Goal: Information Seeking & Learning: Learn about a topic

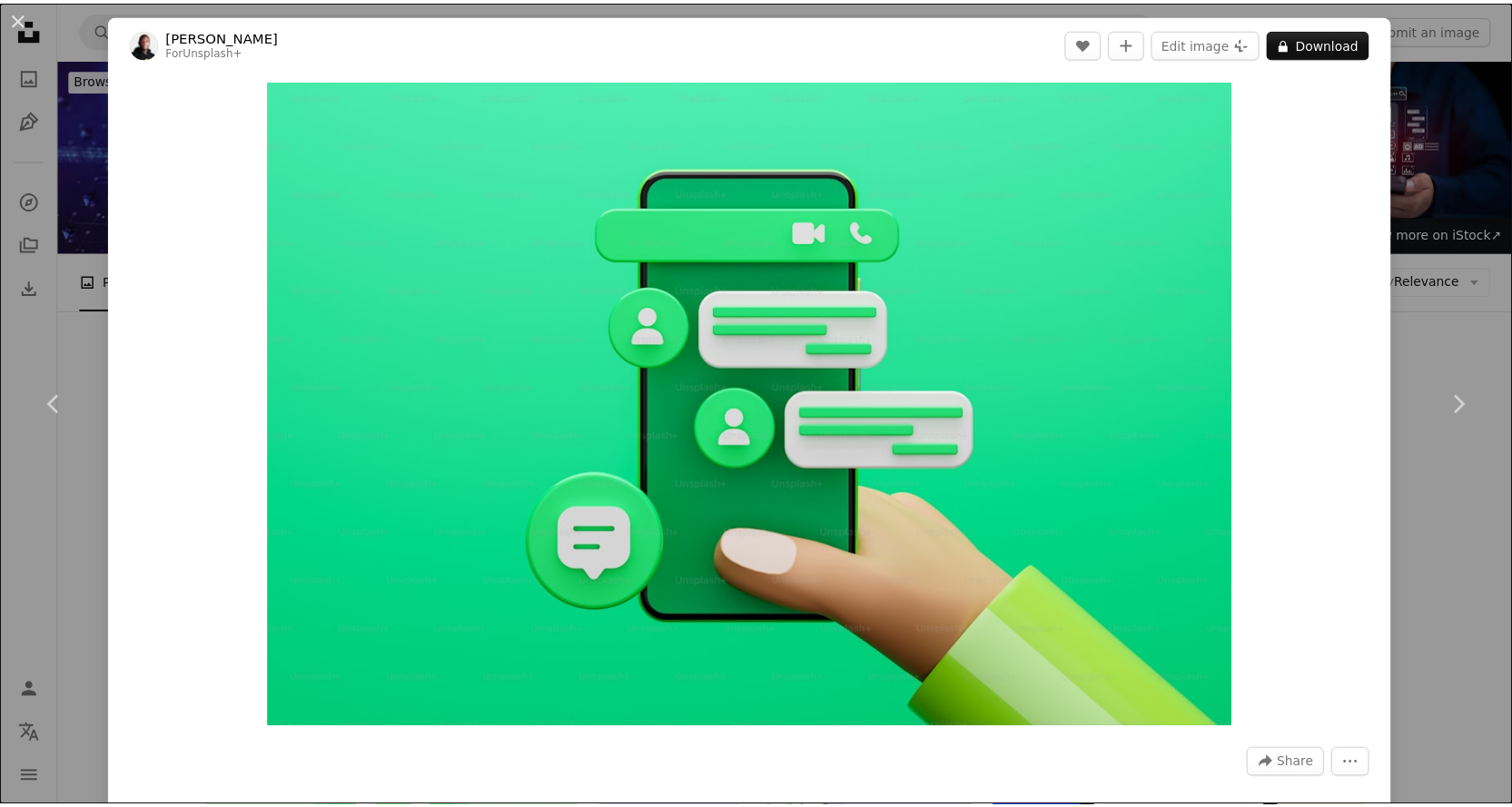
scroll to position [3705, 0]
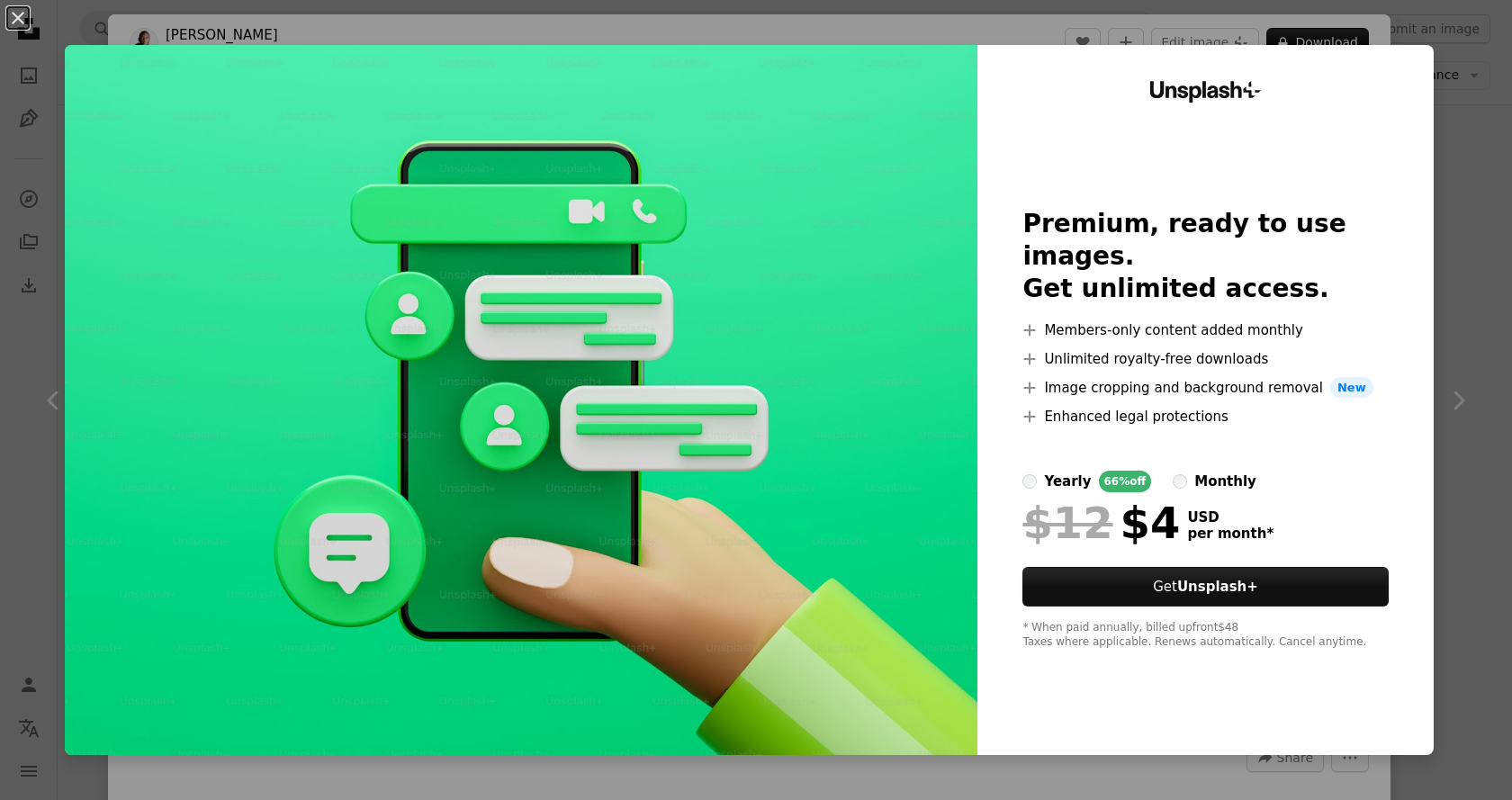
click at [1414, 742] on div "Unsplash+ Premium, ready to use images. Get unlimited access. A plus sign Membe…" at bounding box center [1206, 399] width 457 height 710
click at [1448, 391] on div "An X shape Unsplash+ Premium, ready to use images. Get unlimited access. A plus…" at bounding box center [756, 400] width 1512 height 800
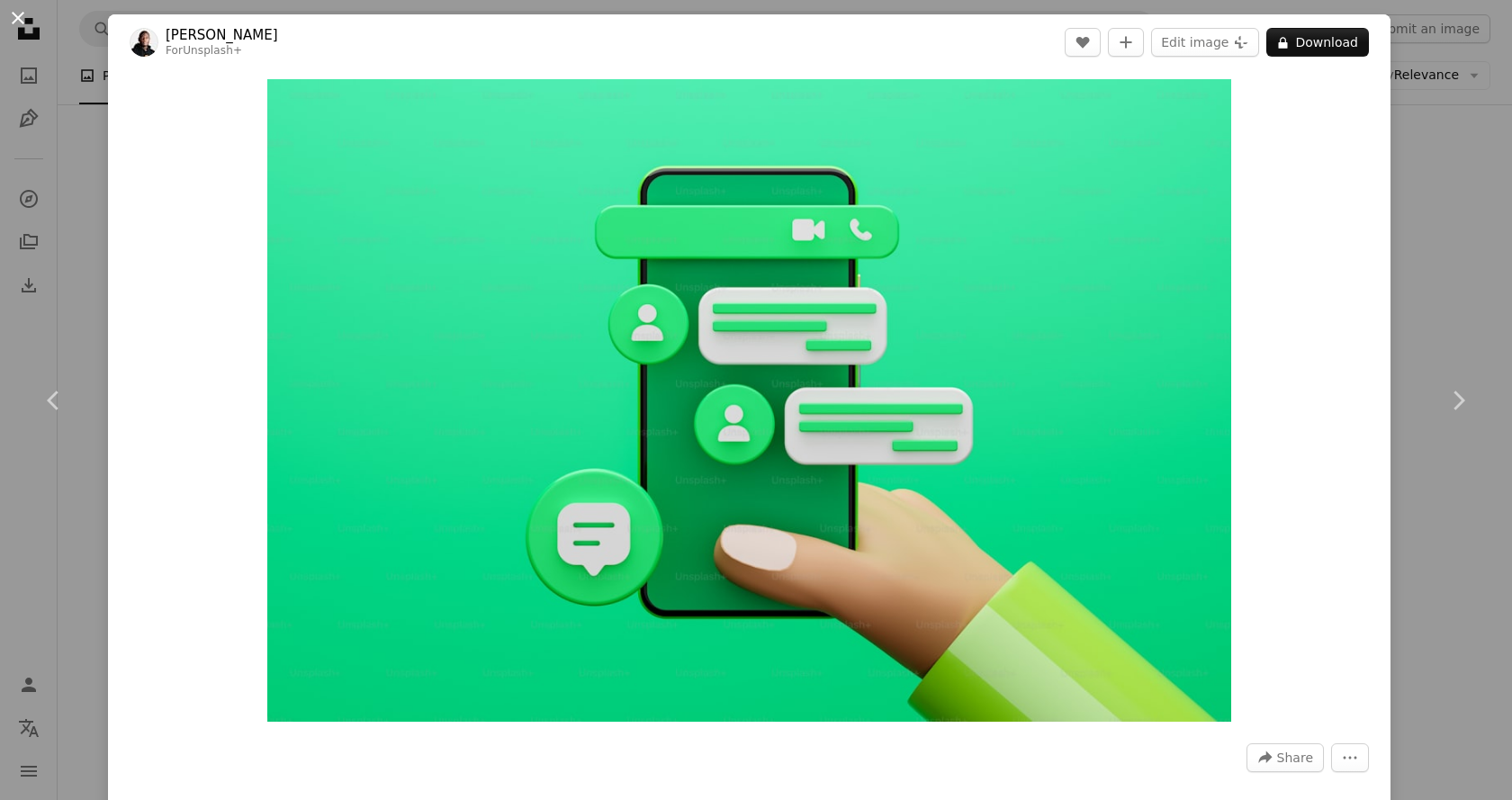
click at [13, 18] on button "An X shape" at bounding box center [18, 18] width 21 height 21
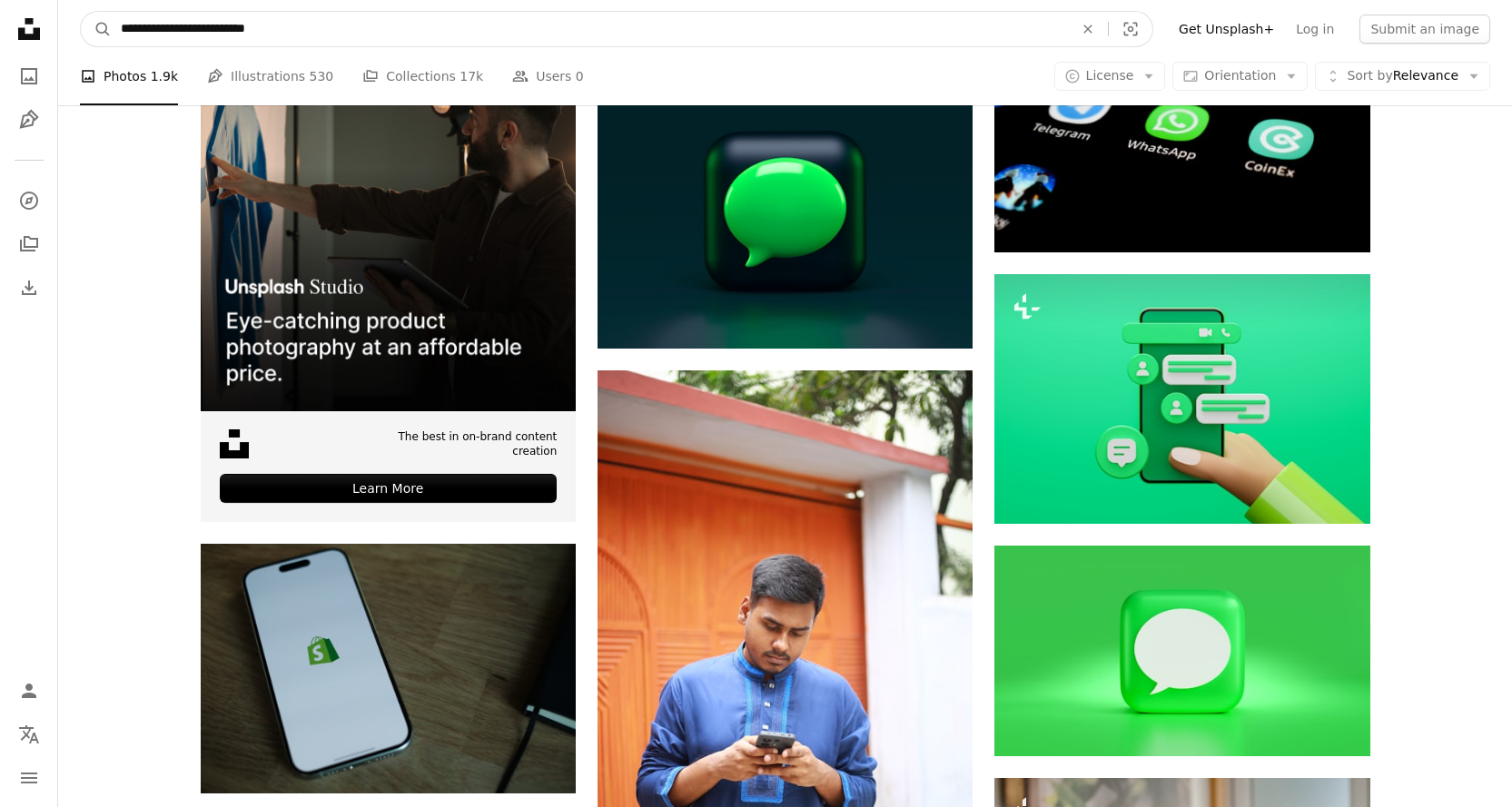
click at [347, 28] on input "**********" at bounding box center [589, 29] width 956 height 35
paste input "Find visuals sitewide"
type input "**********"
click at [81, 12] on button "A magnifying glass" at bounding box center [95, 29] width 31 height 35
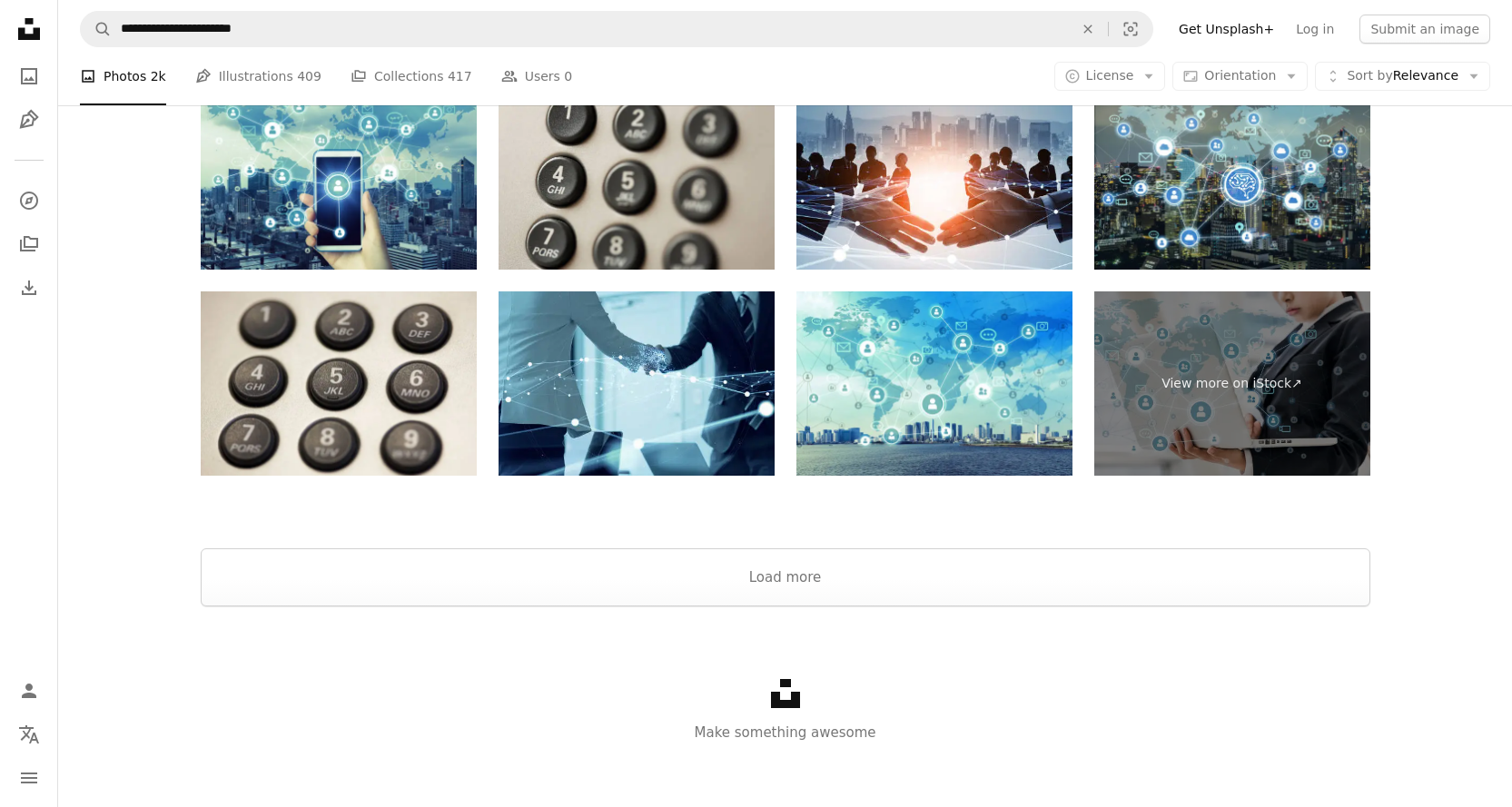
scroll to position [2826, 0]
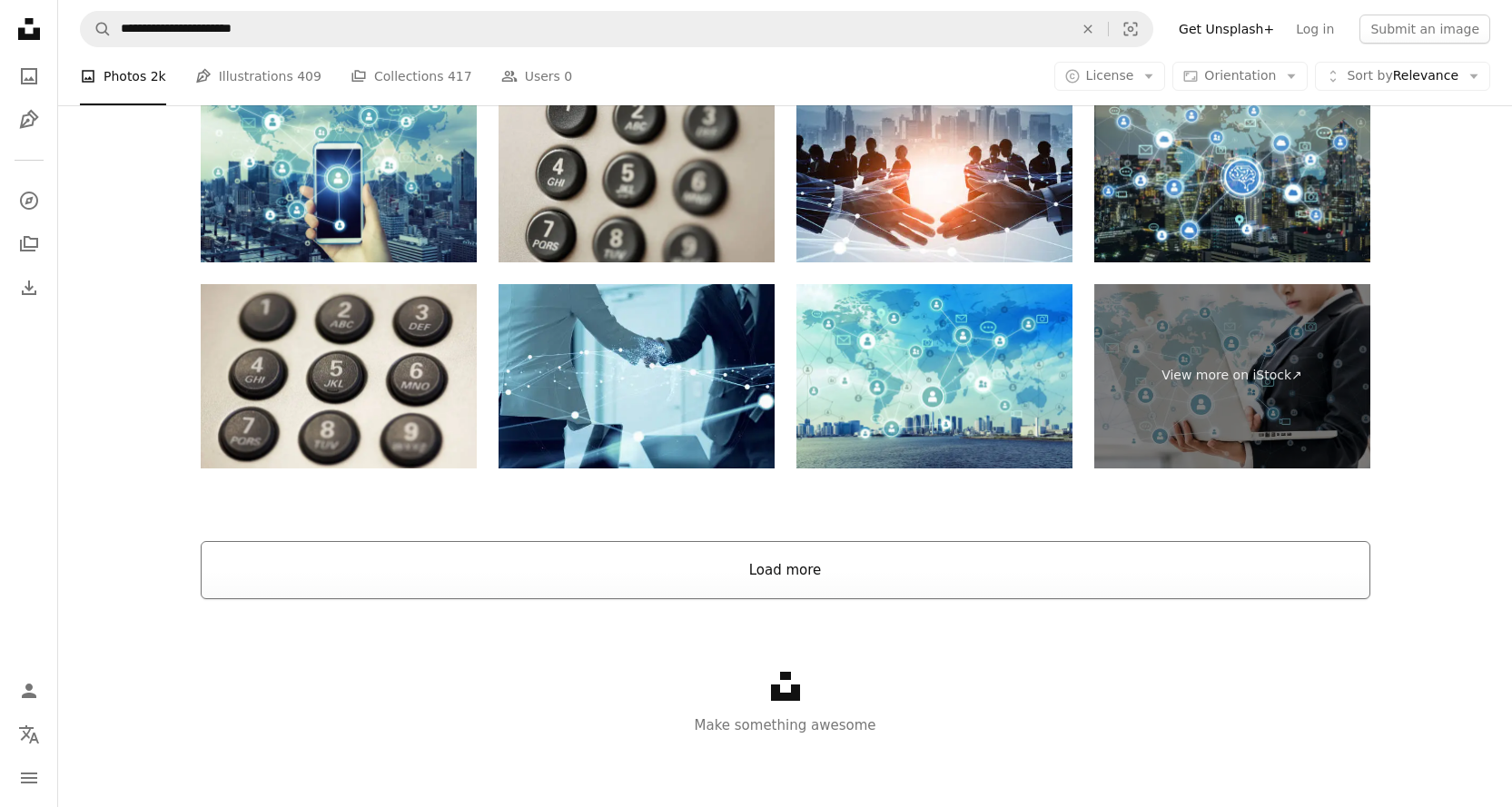
click at [605, 558] on button "Load more" at bounding box center [785, 570] width 1169 height 58
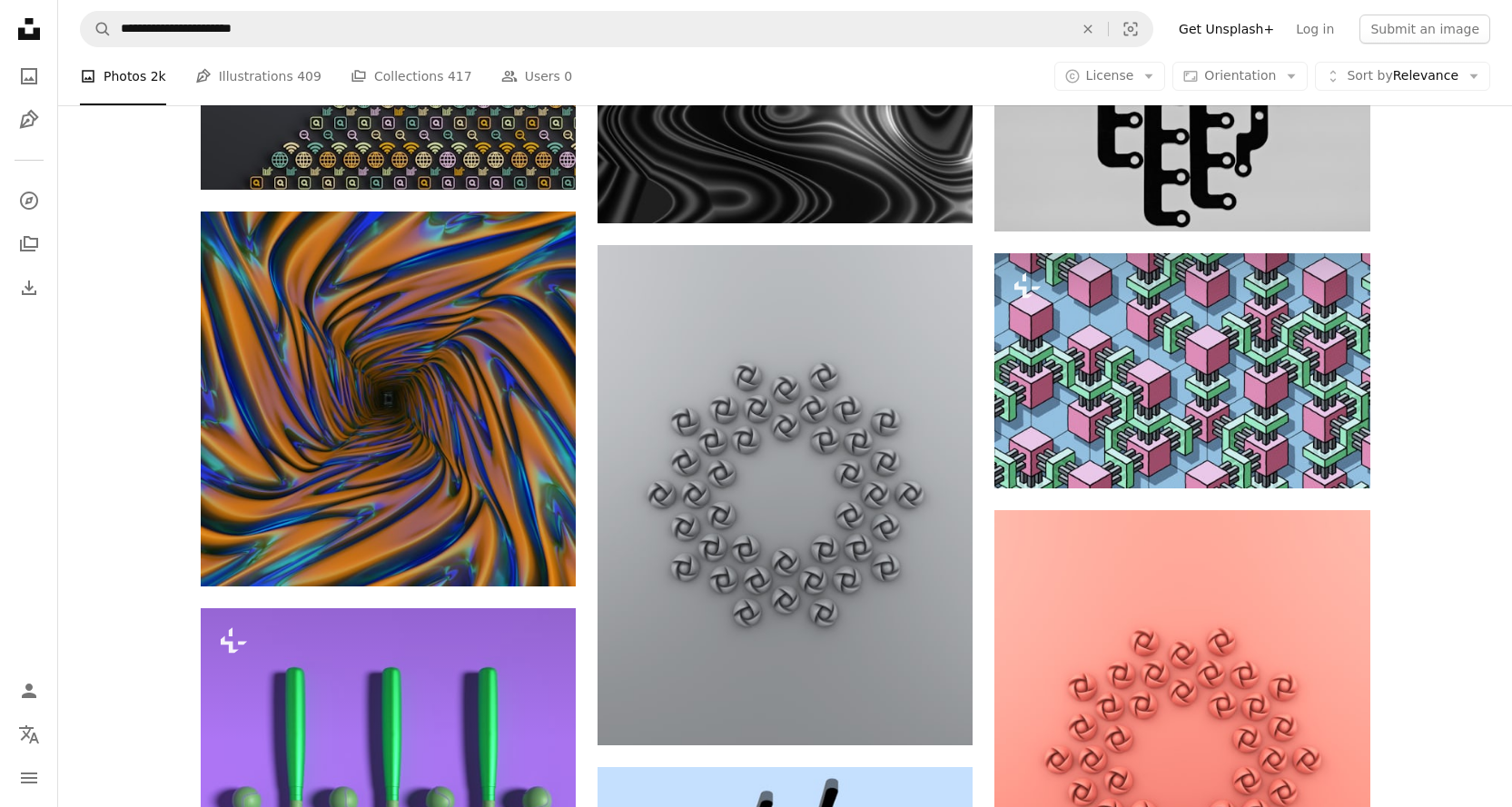
scroll to position [17718, 0]
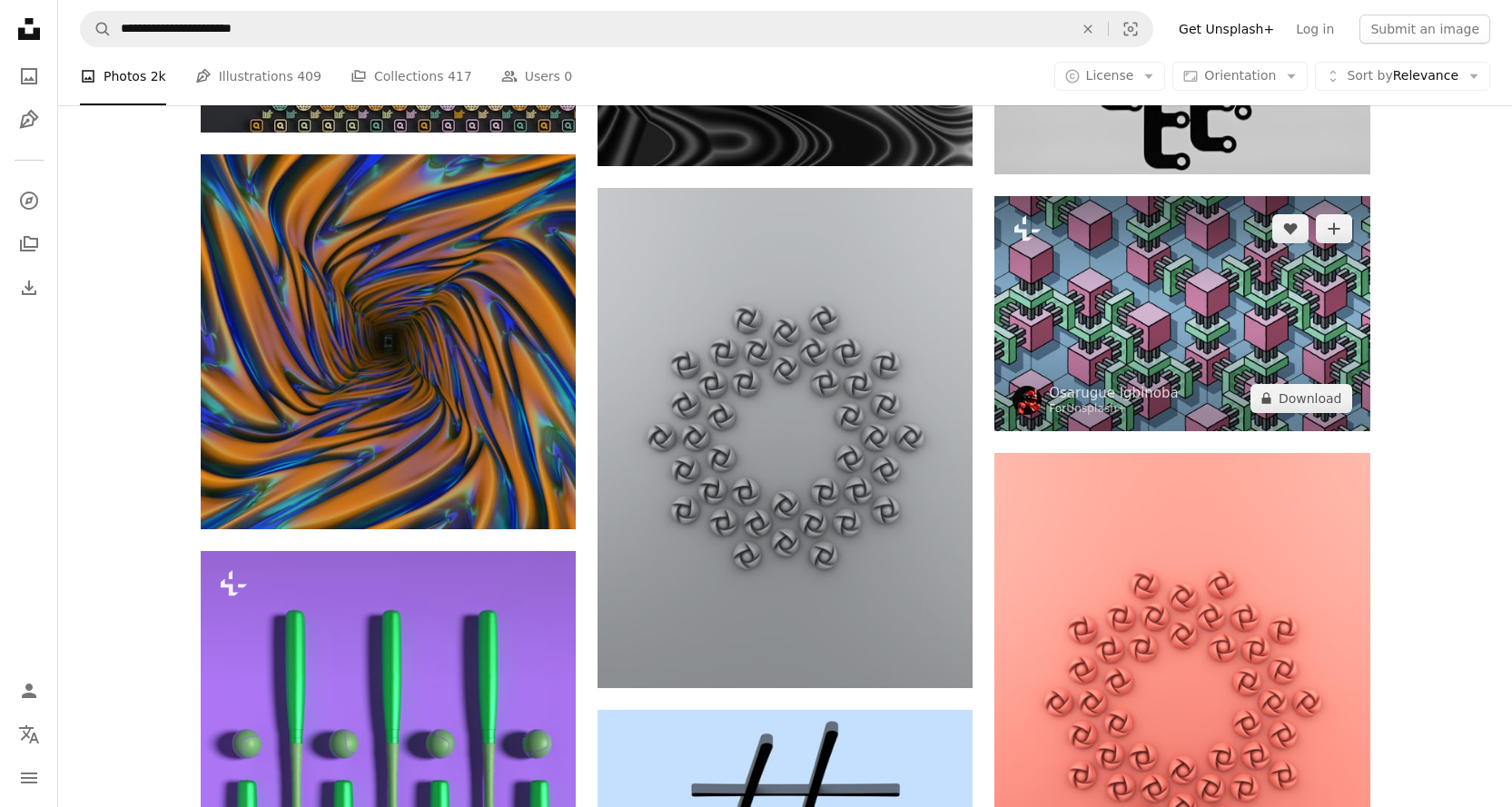
click at [1140, 366] on img at bounding box center [1182, 314] width 375 height 235
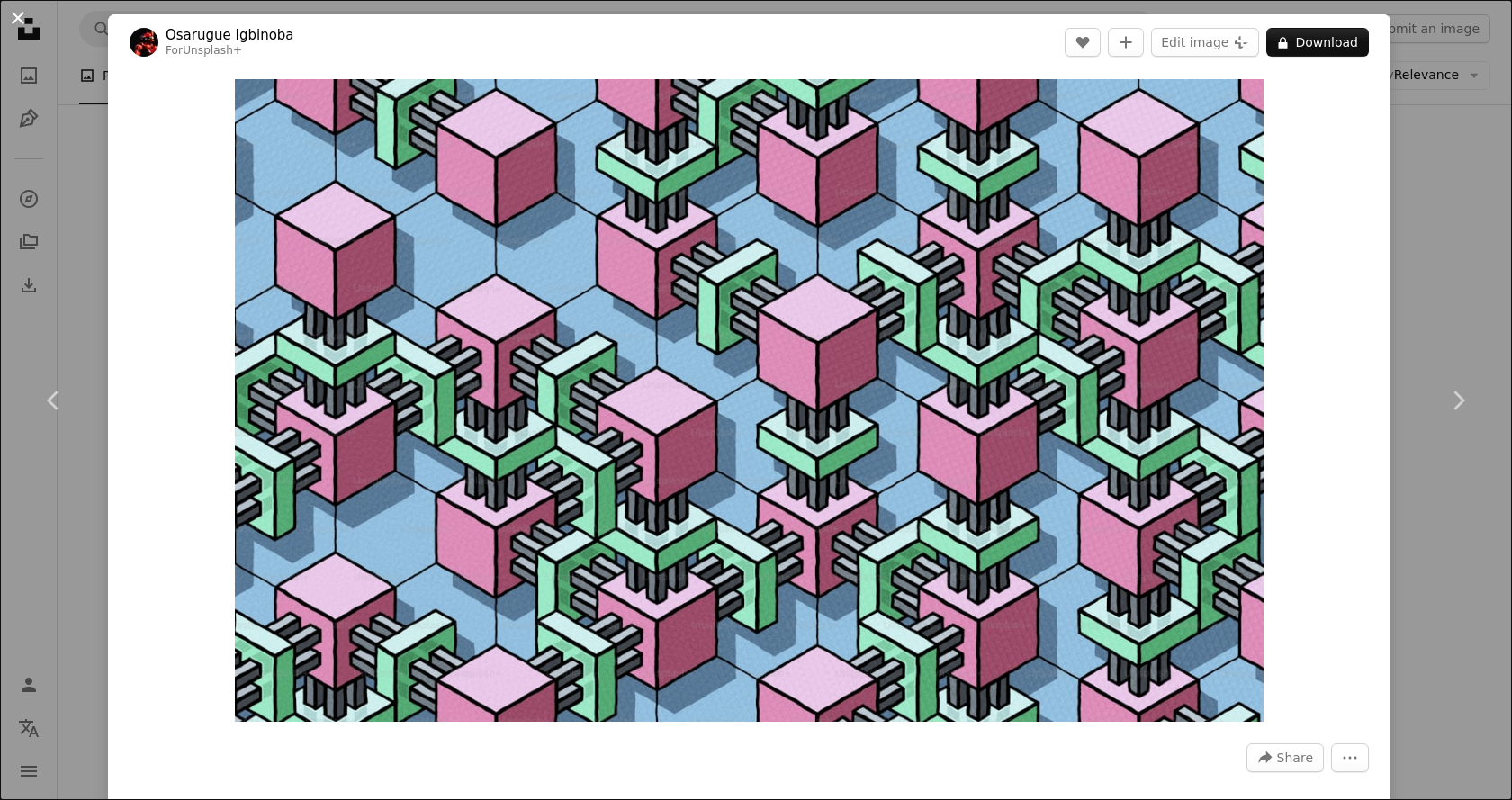
click at [9, 17] on button "An X shape" at bounding box center [18, 18] width 21 height 21
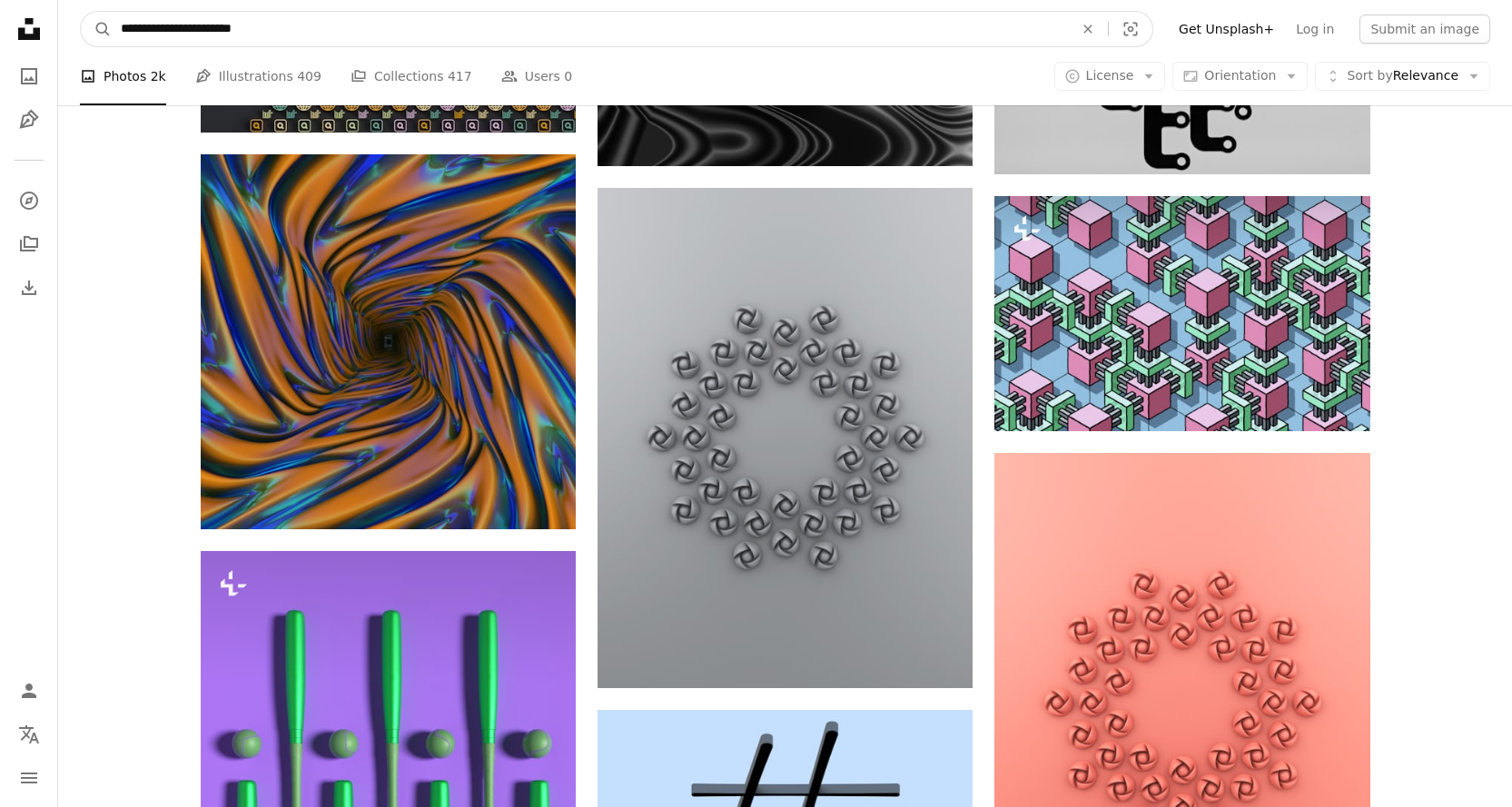
click at [284, 24] on input "**********" at bounding box center [589, 29] width 956 height 35
paste input "****"
type input "**********"
click at [81, 12] on button "A magnifying glass" at bounding box center [95, 29] width 31 height 35
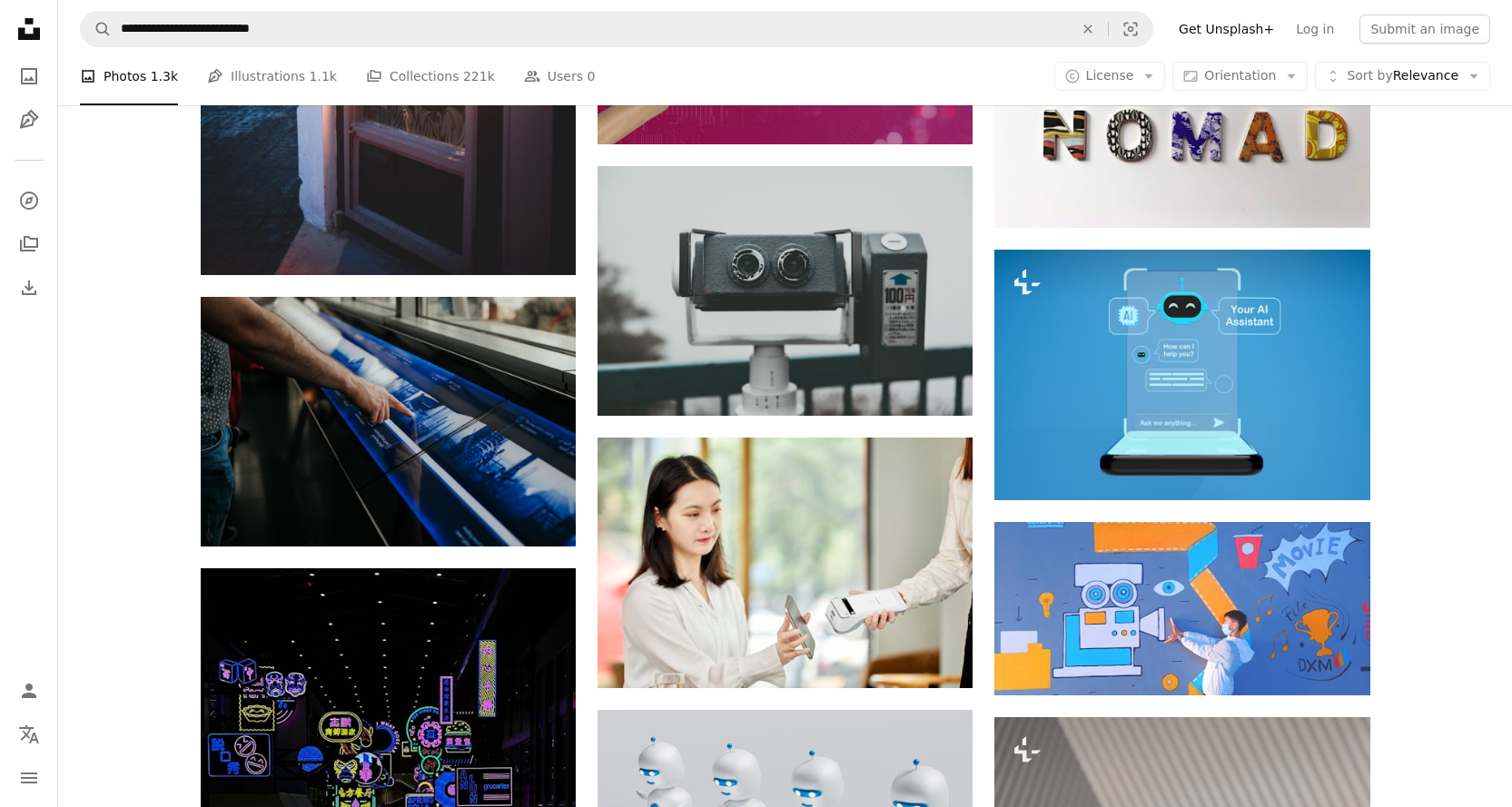
scroll to position [1362, 0]
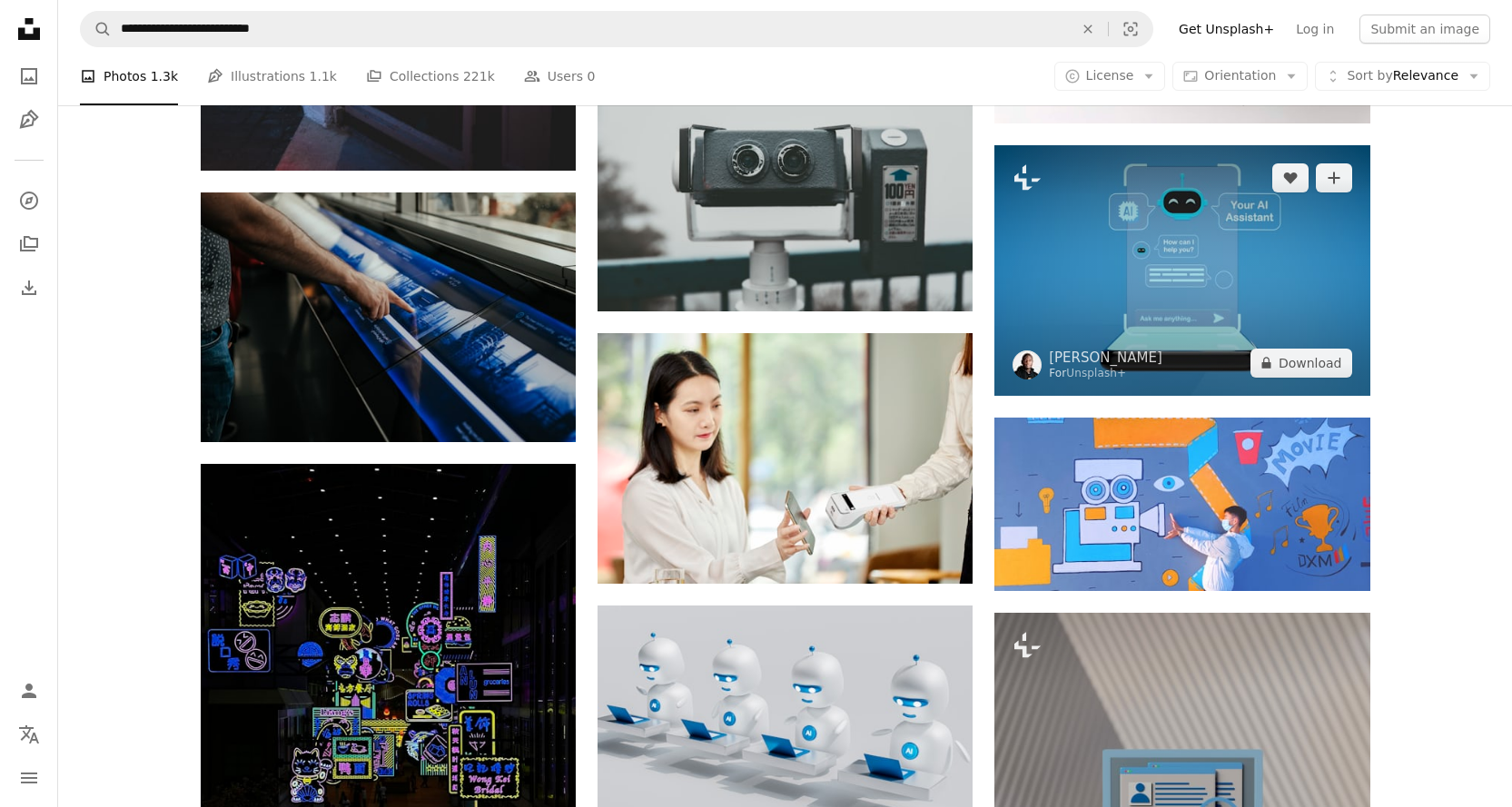
click at [1196, 271] on img at bounding box center [1182, 270] width 375 height 250
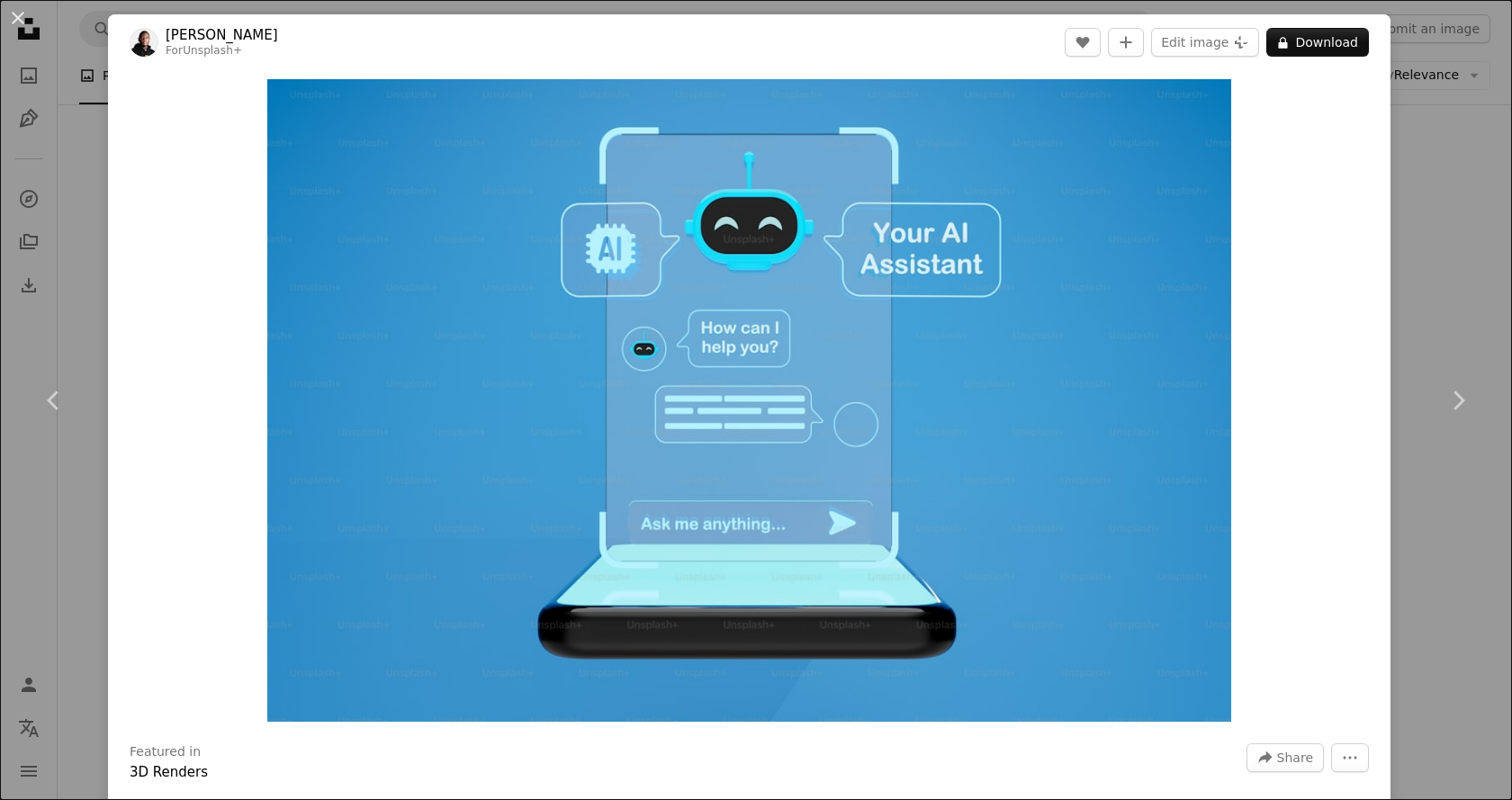
click at [1399, 161] on div "An X shape Chevron left Chevron right [PERSON_NAME] For Unsplash+ A heart A plu…" at bounding box center [756, 400] width 1512 height 800
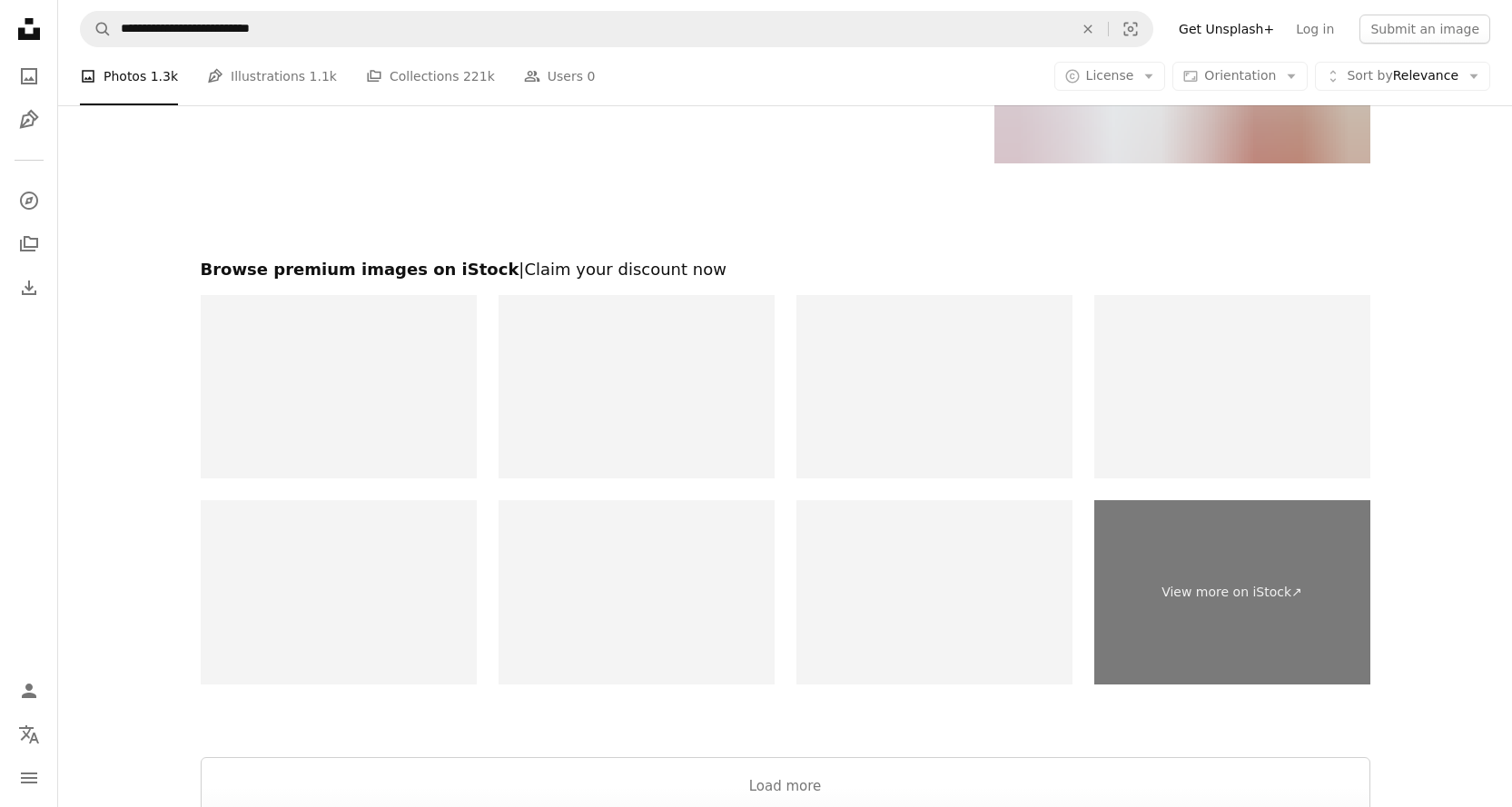
scroll to position [2724, 0]
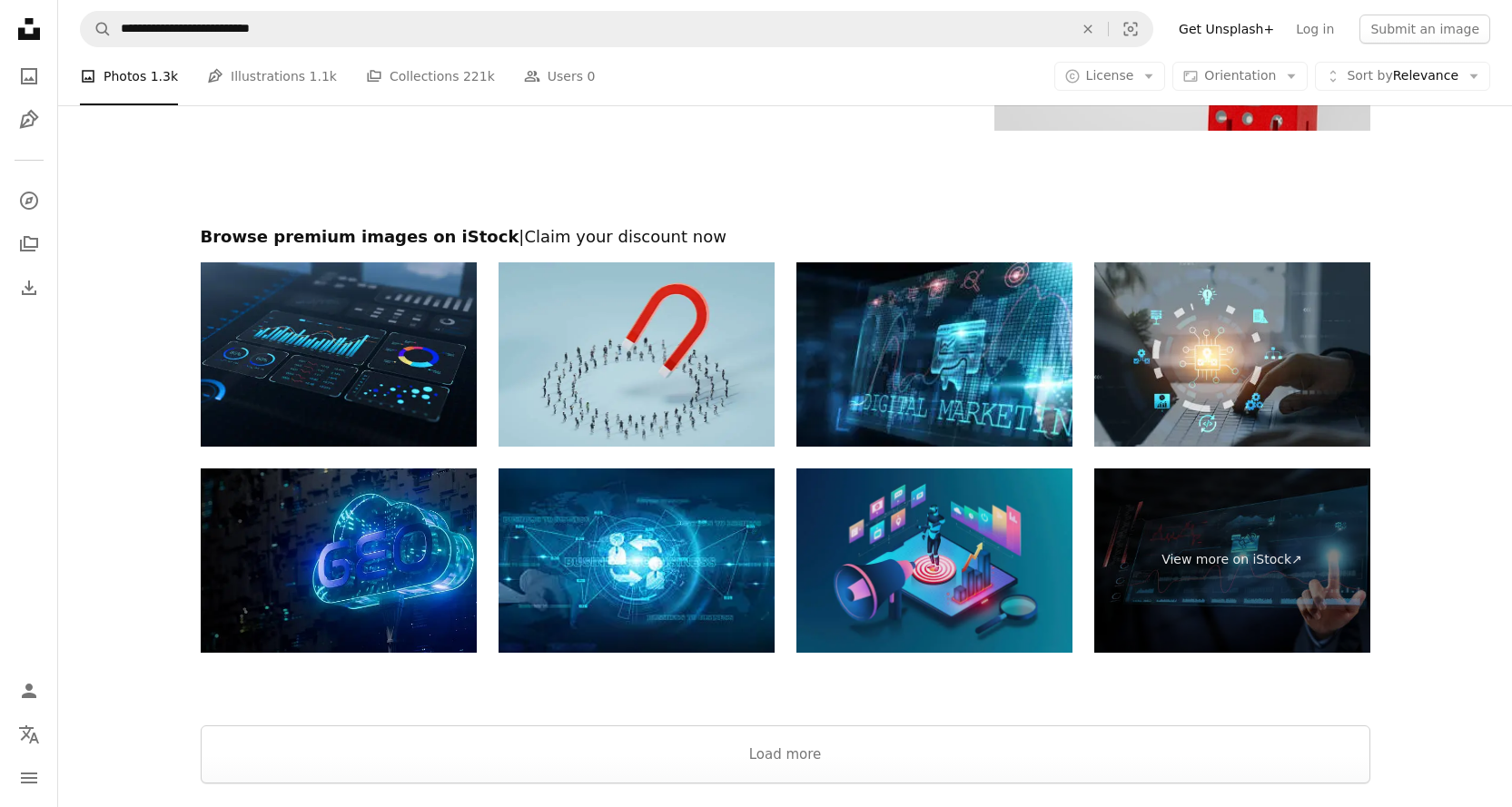
click at [949, 539] on img at bounding box center [934, 560] width 276 height 184
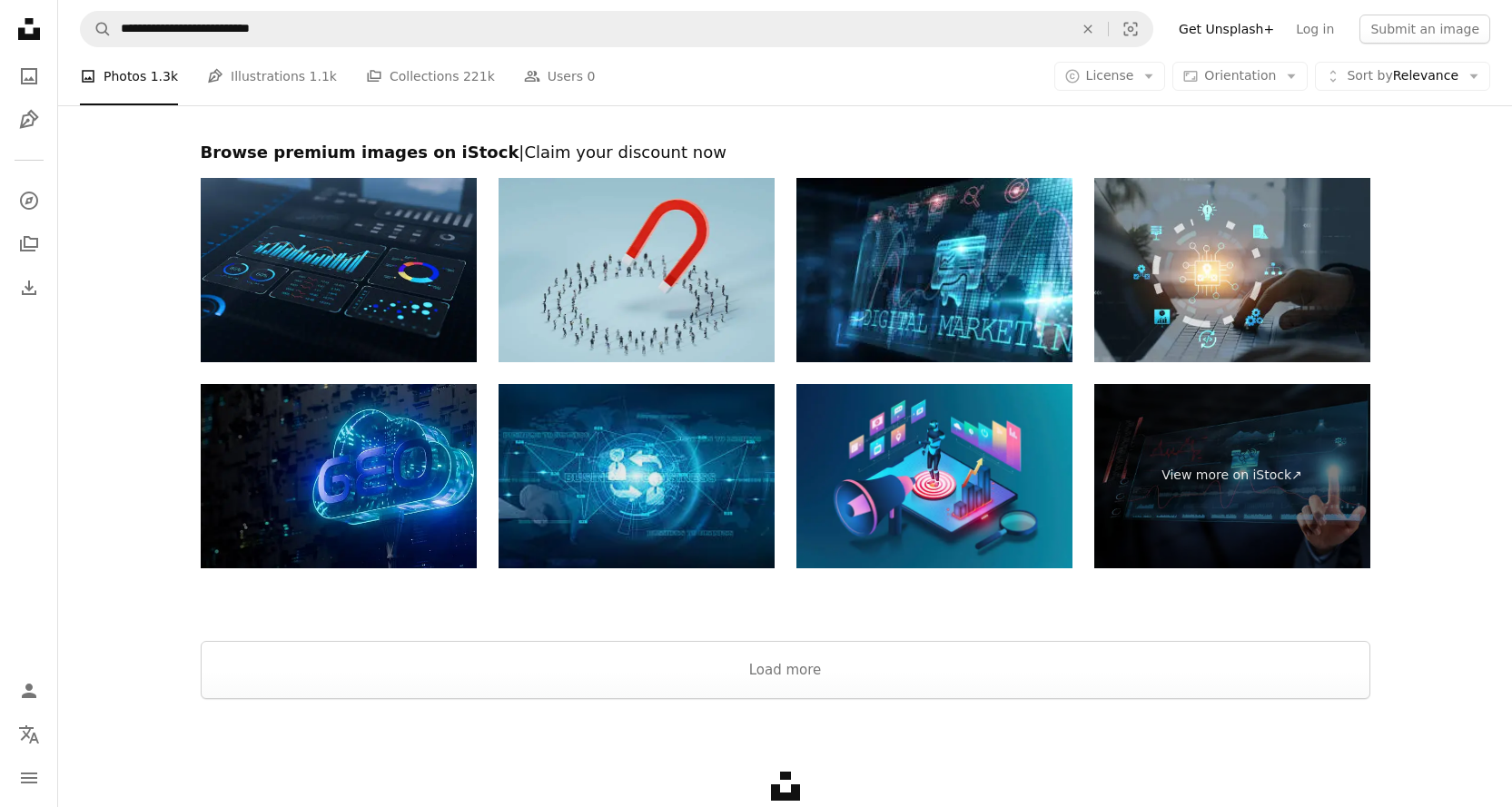
scroll to position [2910, 0]
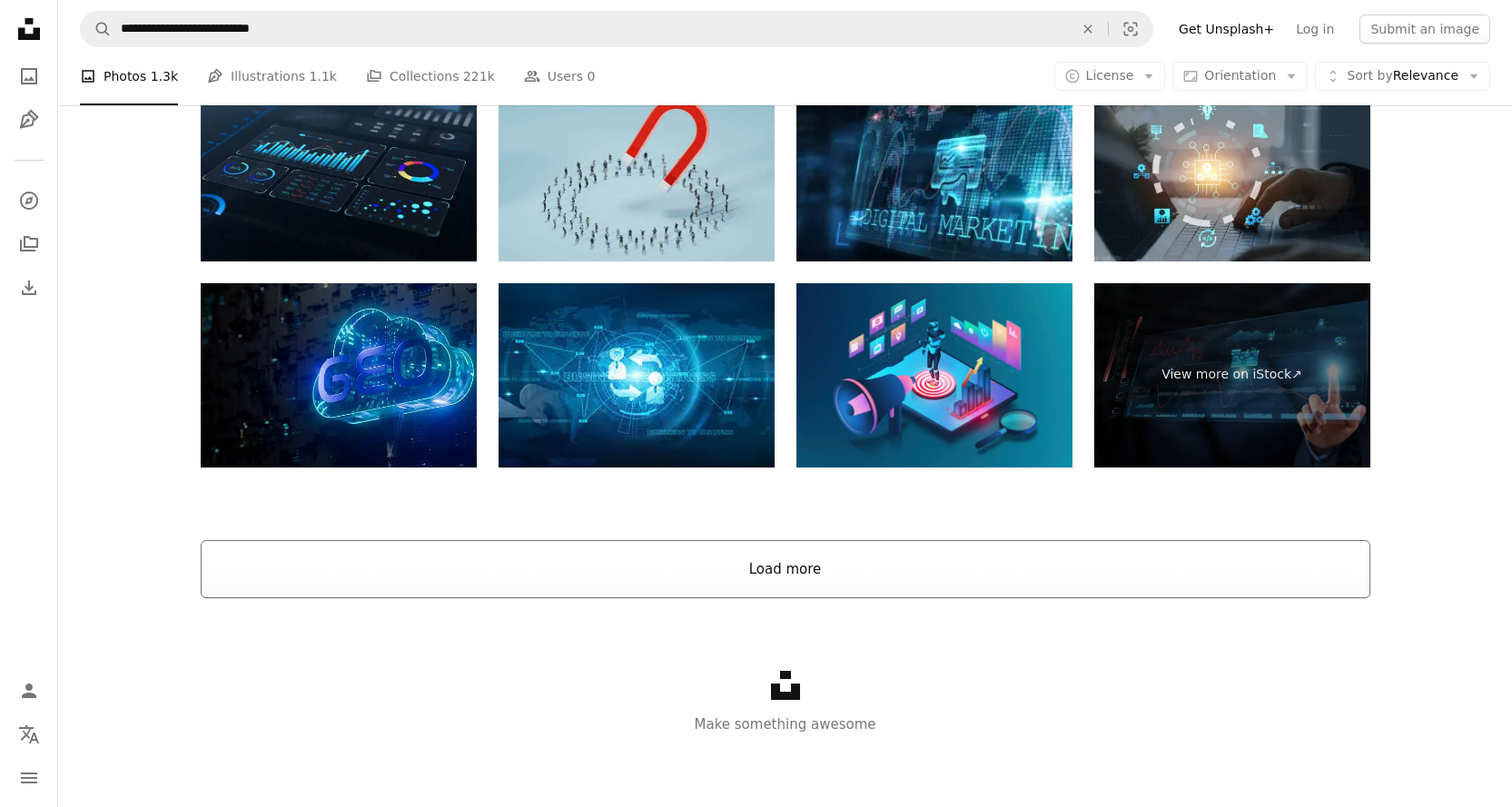
click at [770, 565] on button "Load more" at bounding box center [785, 569] width 1169 height 58
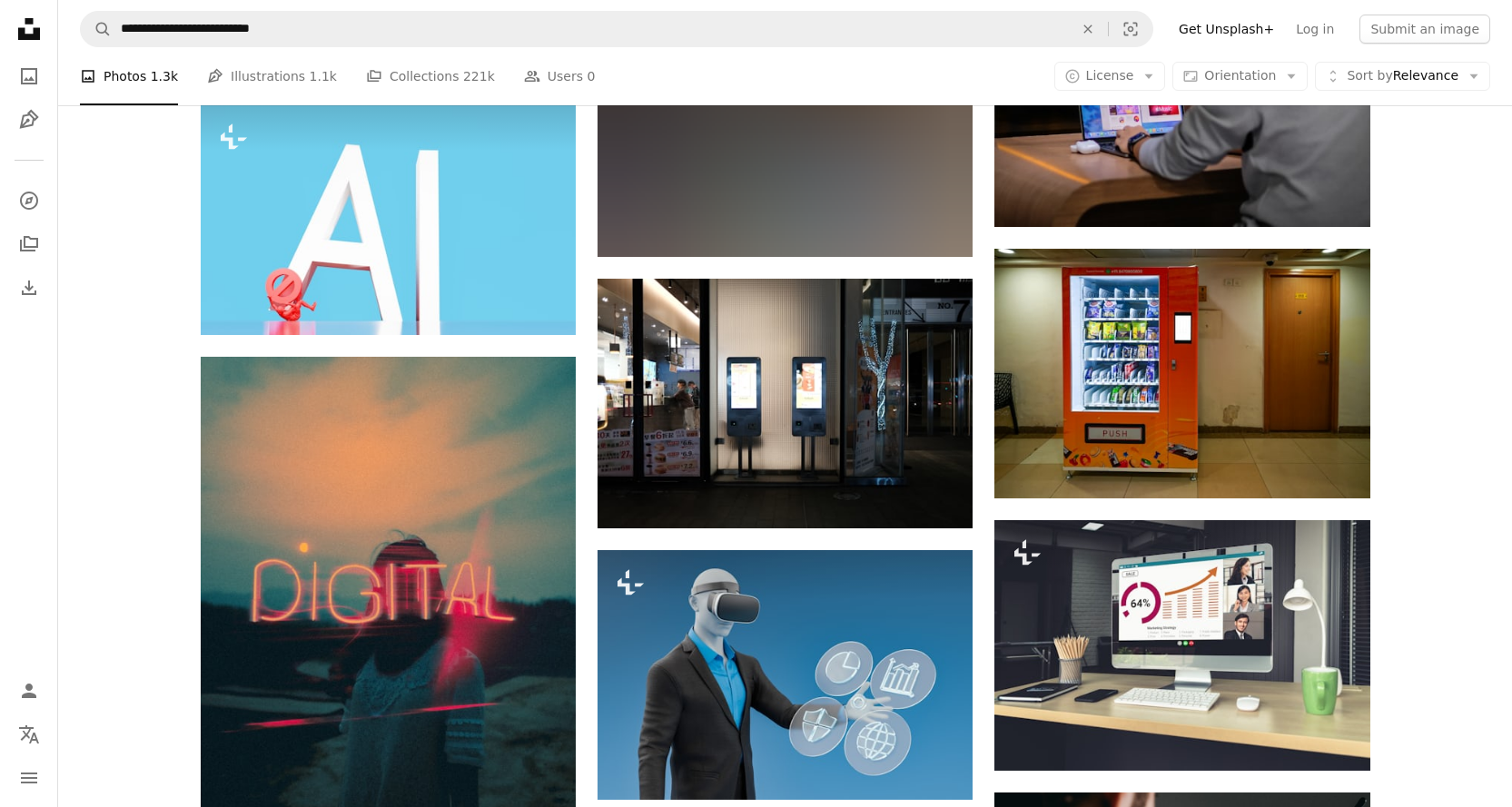
scroll to position [6087, 0]
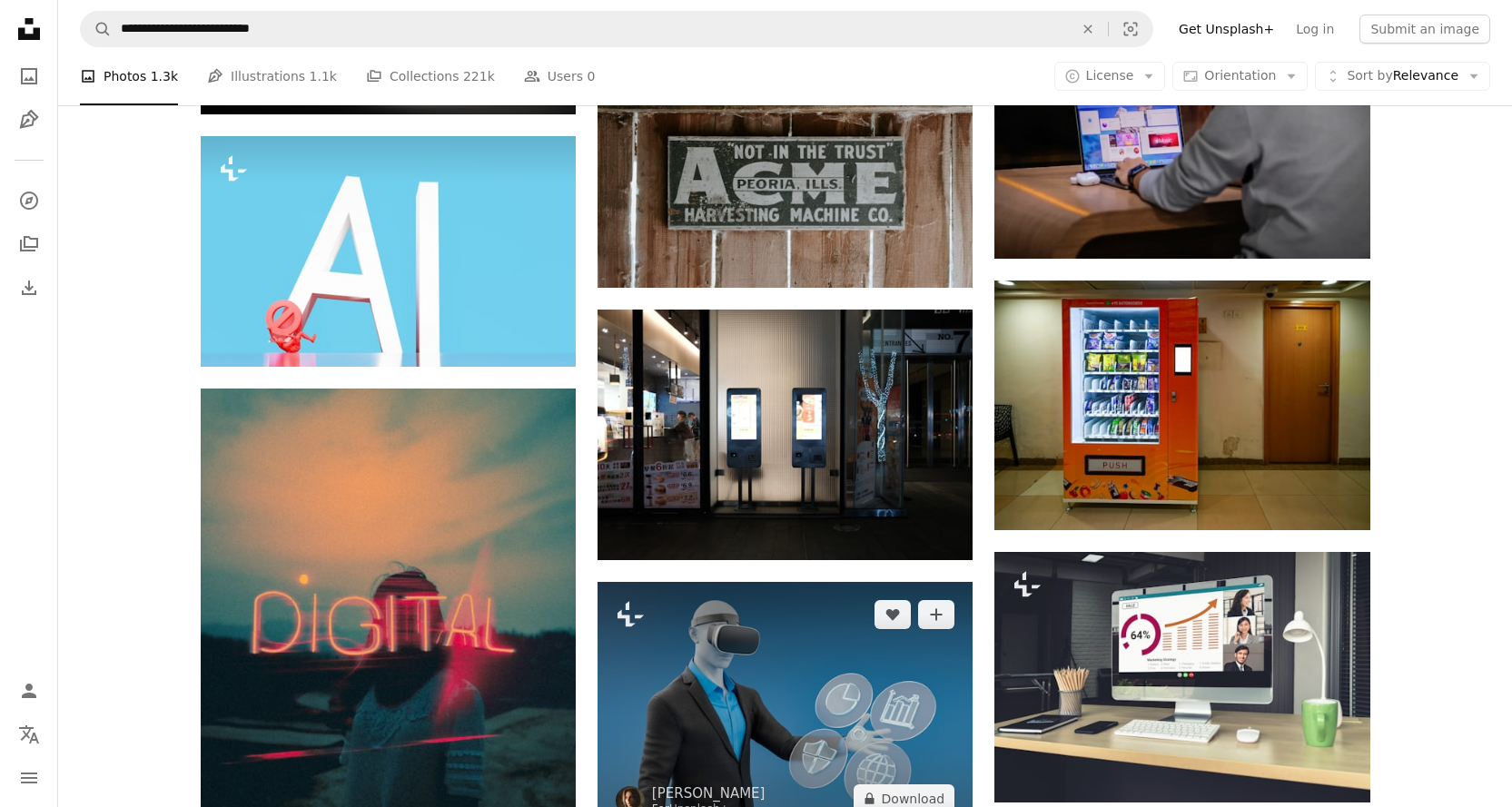
click at [829, 642] on img at bounding box center [785, 707] width 375 height 250
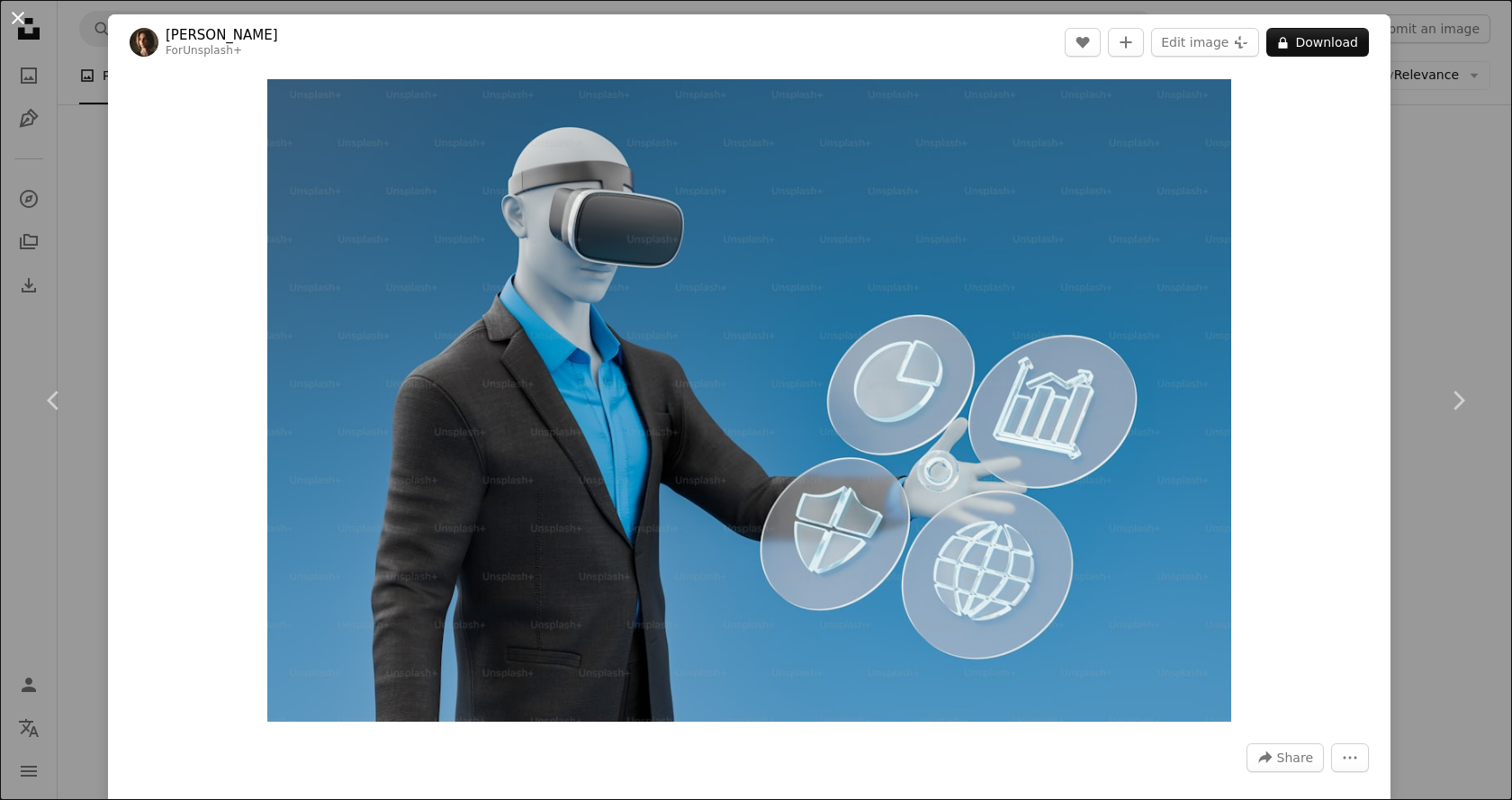
click at [7, 15] on button "An X shape" at bounding box center [18, 18] width 21 height 21
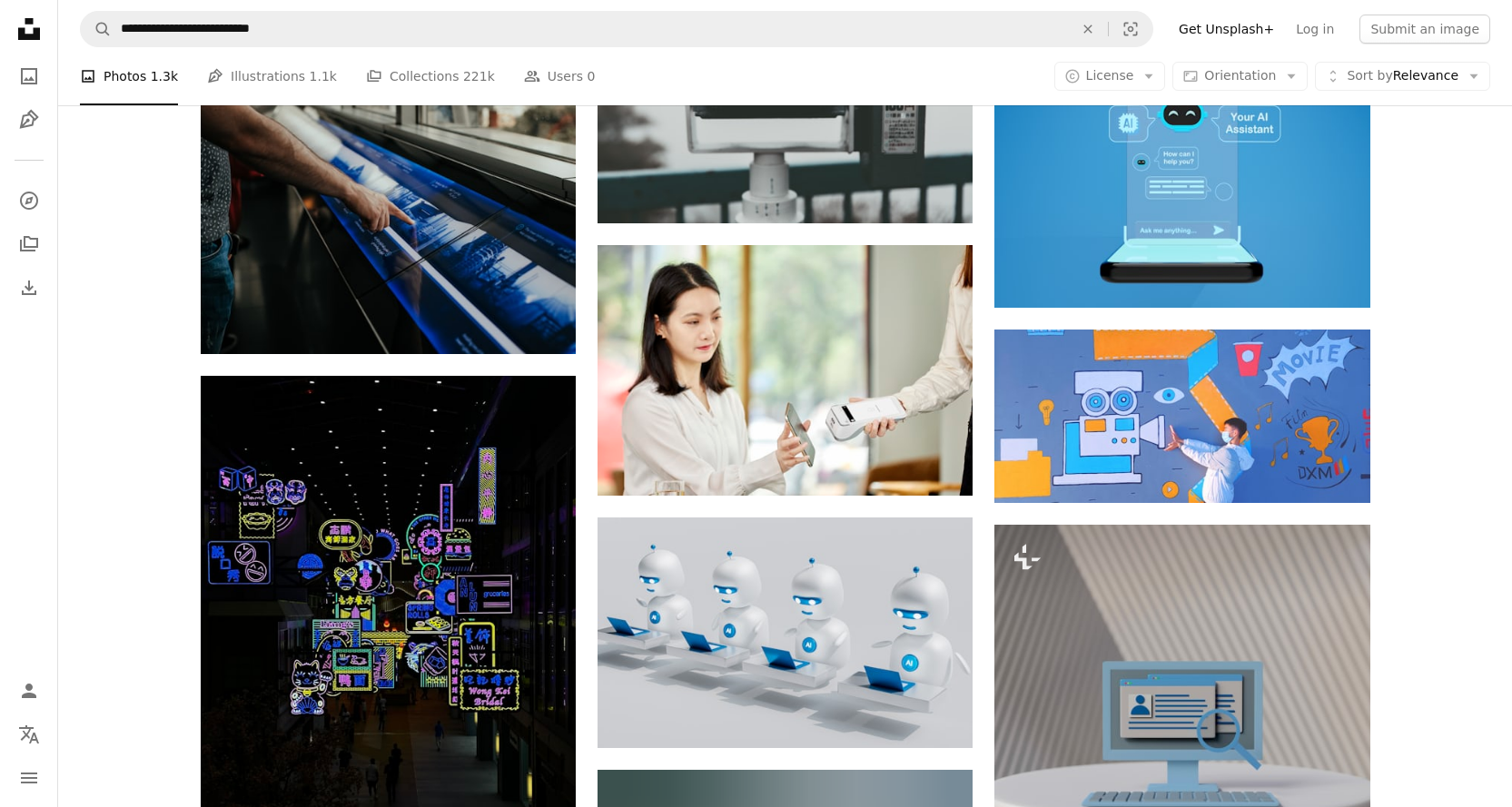
scroll to position [1453, 0]
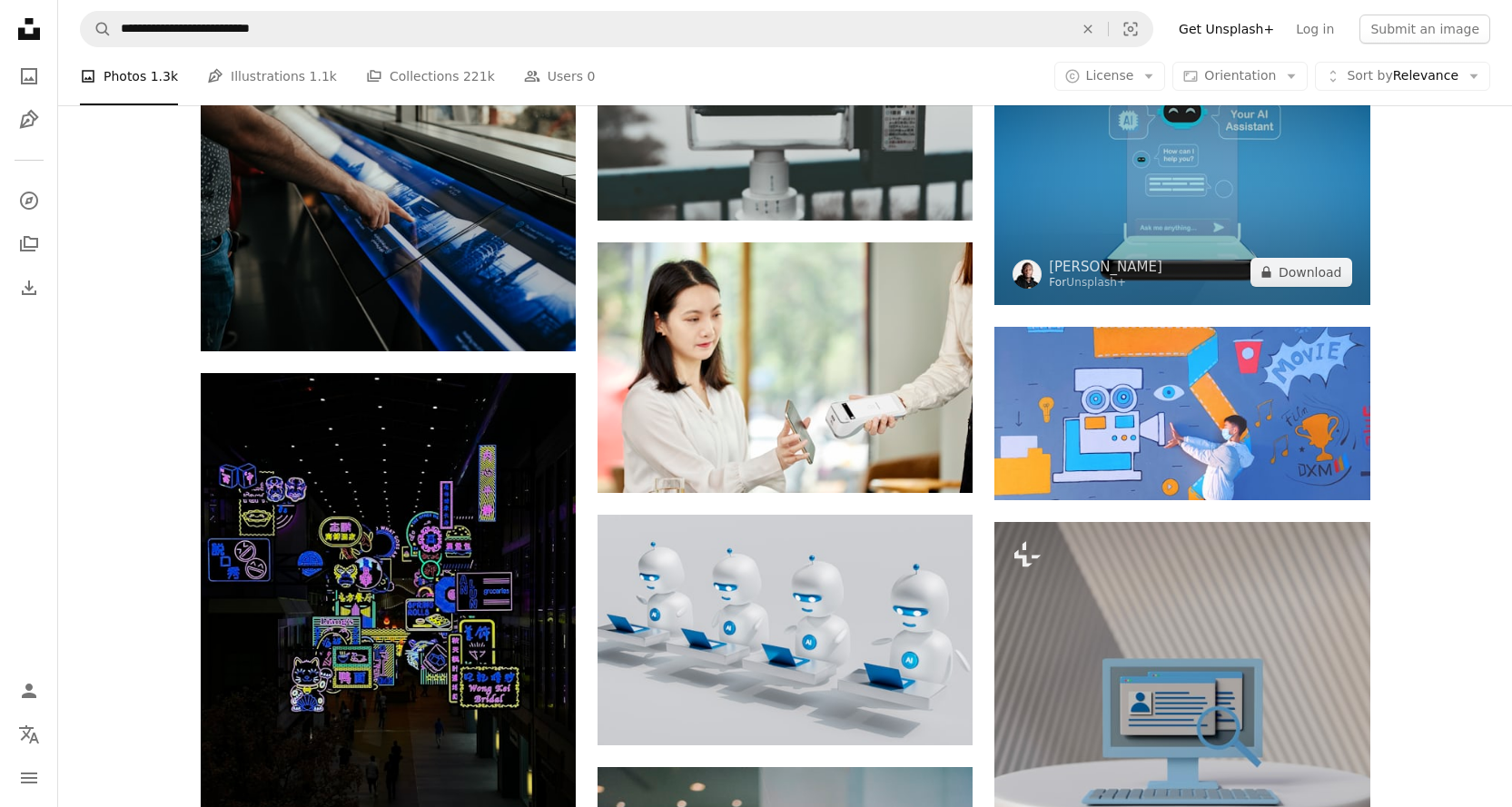
click at [1244, 221] on img at bounding box center [1182, 179] width 375 height 250
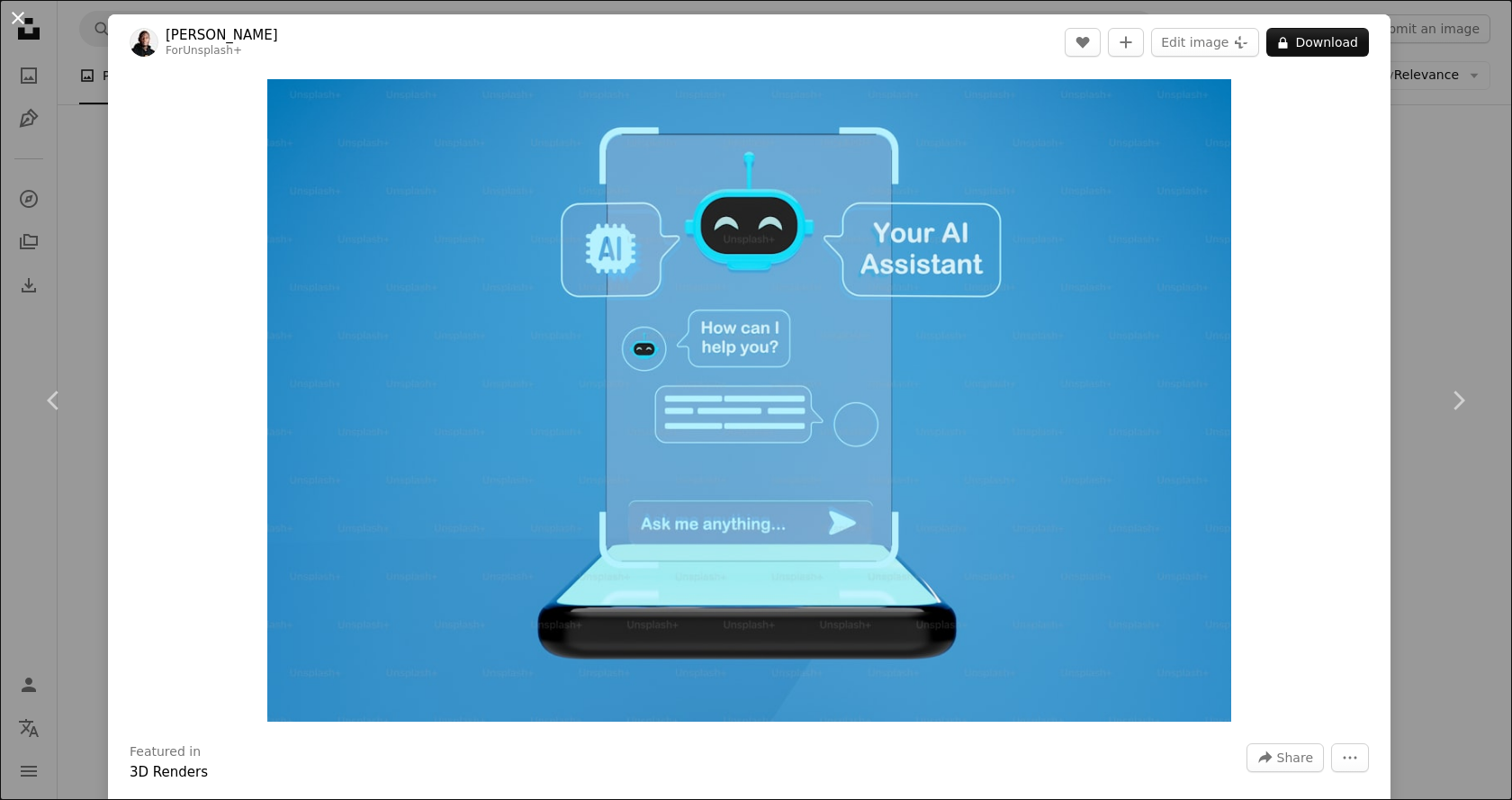
click at [20, 15] on button "An X shape" at bounding box center [18, 18] width 21 height 21
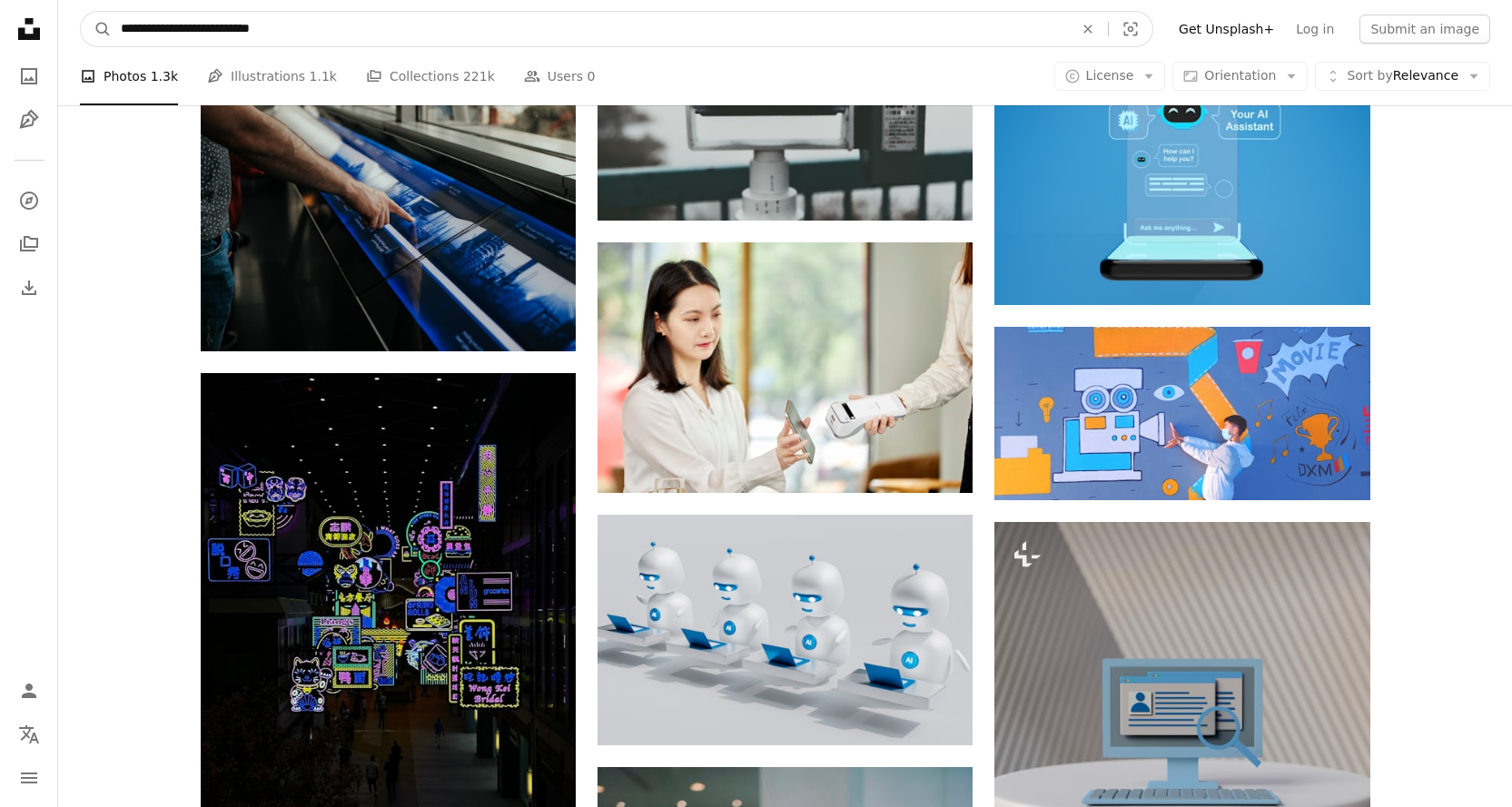
click at [237, 34] on input "**********" at bounding box center [589, 29] width 956 height 35
paste input "Find visuals sitewide"
type input "**********"
click at [81, 12] on button "A magnifying glass" at bounding box center [95, 29] width 31 height 35
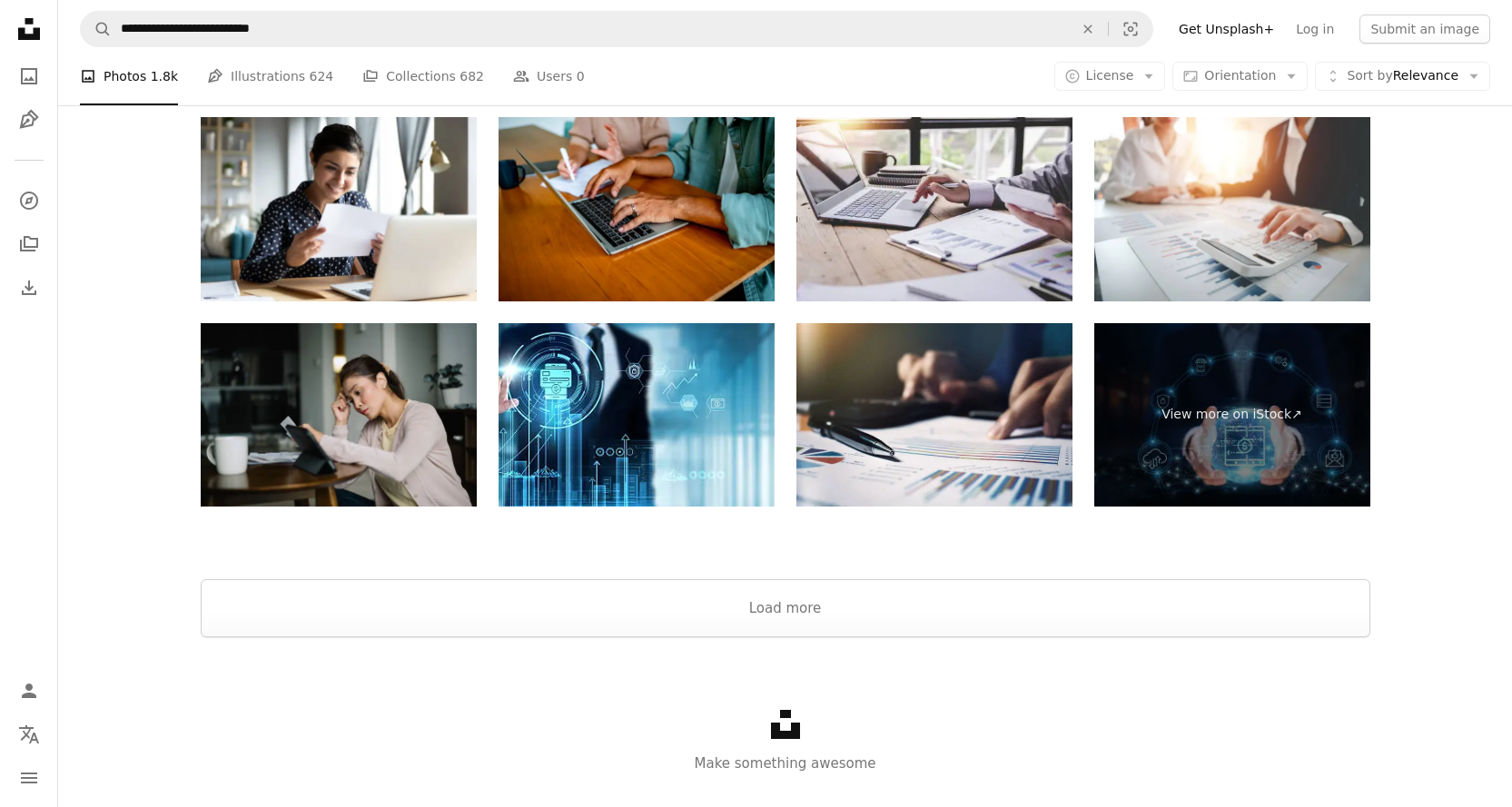
scroll to position [2906, 0]
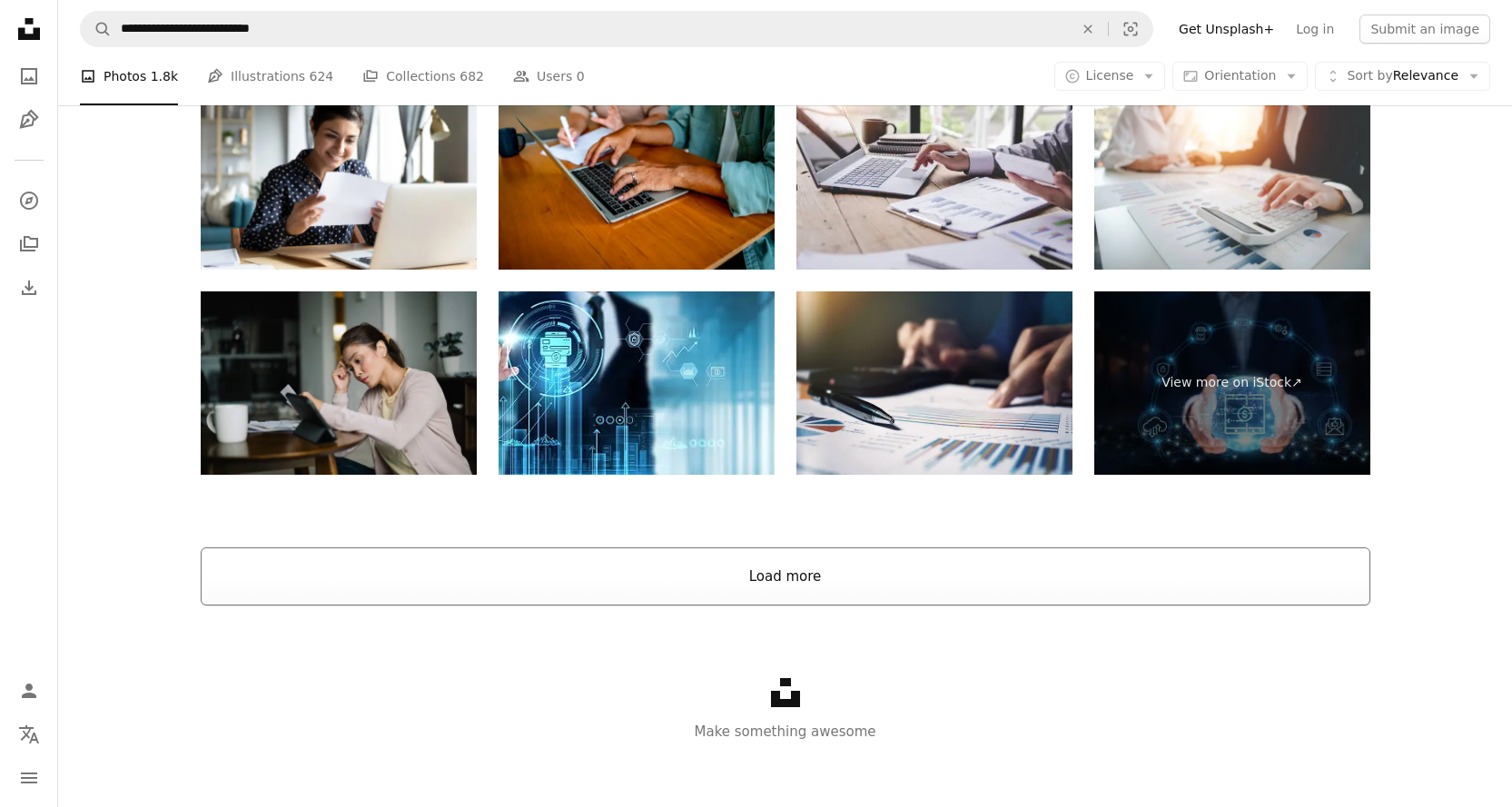
click at [684, 578] on button "Load more" at bounding box center [785, 577] width 1169 height 58
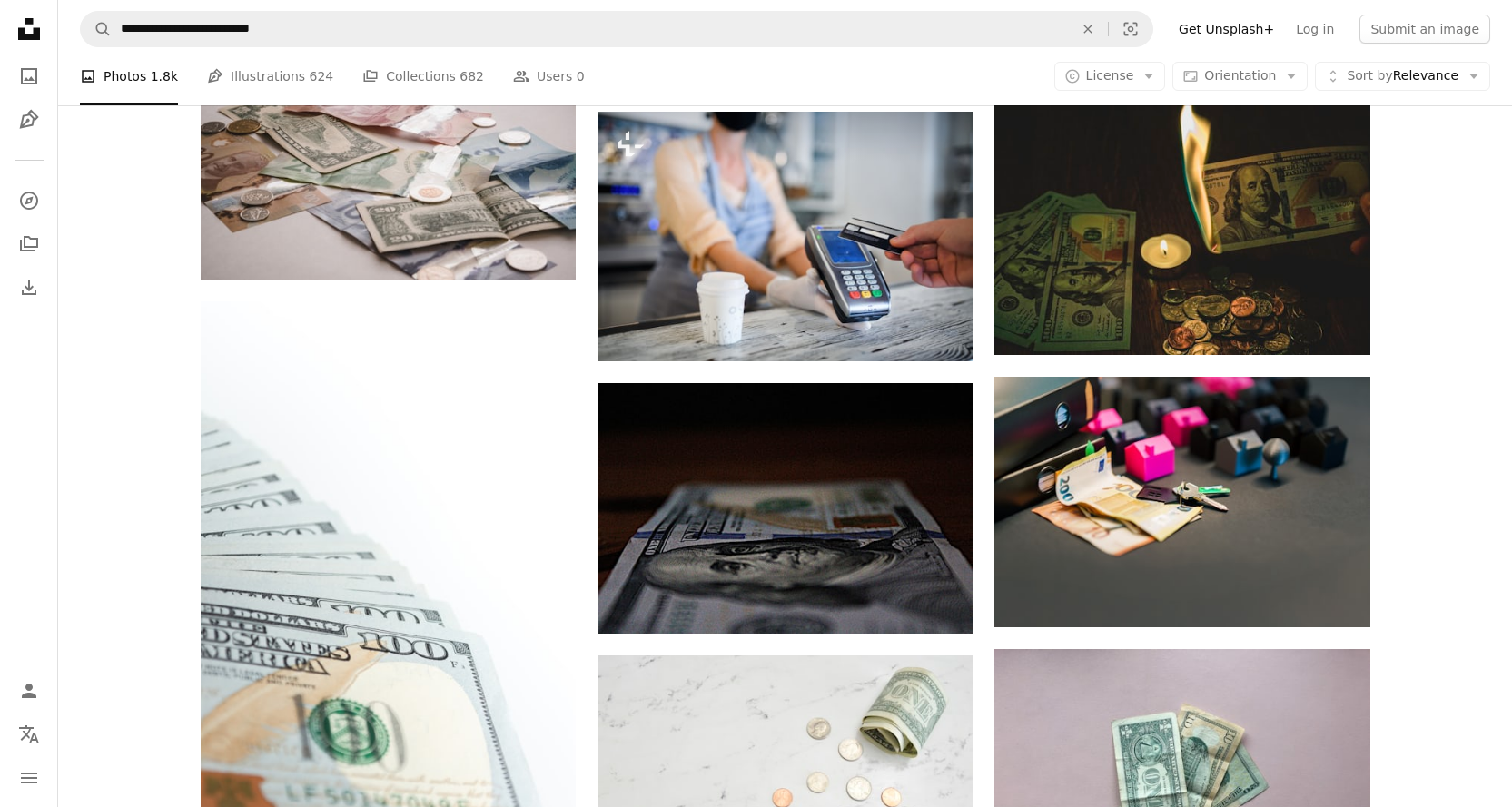
scroll to position [7174, 0]
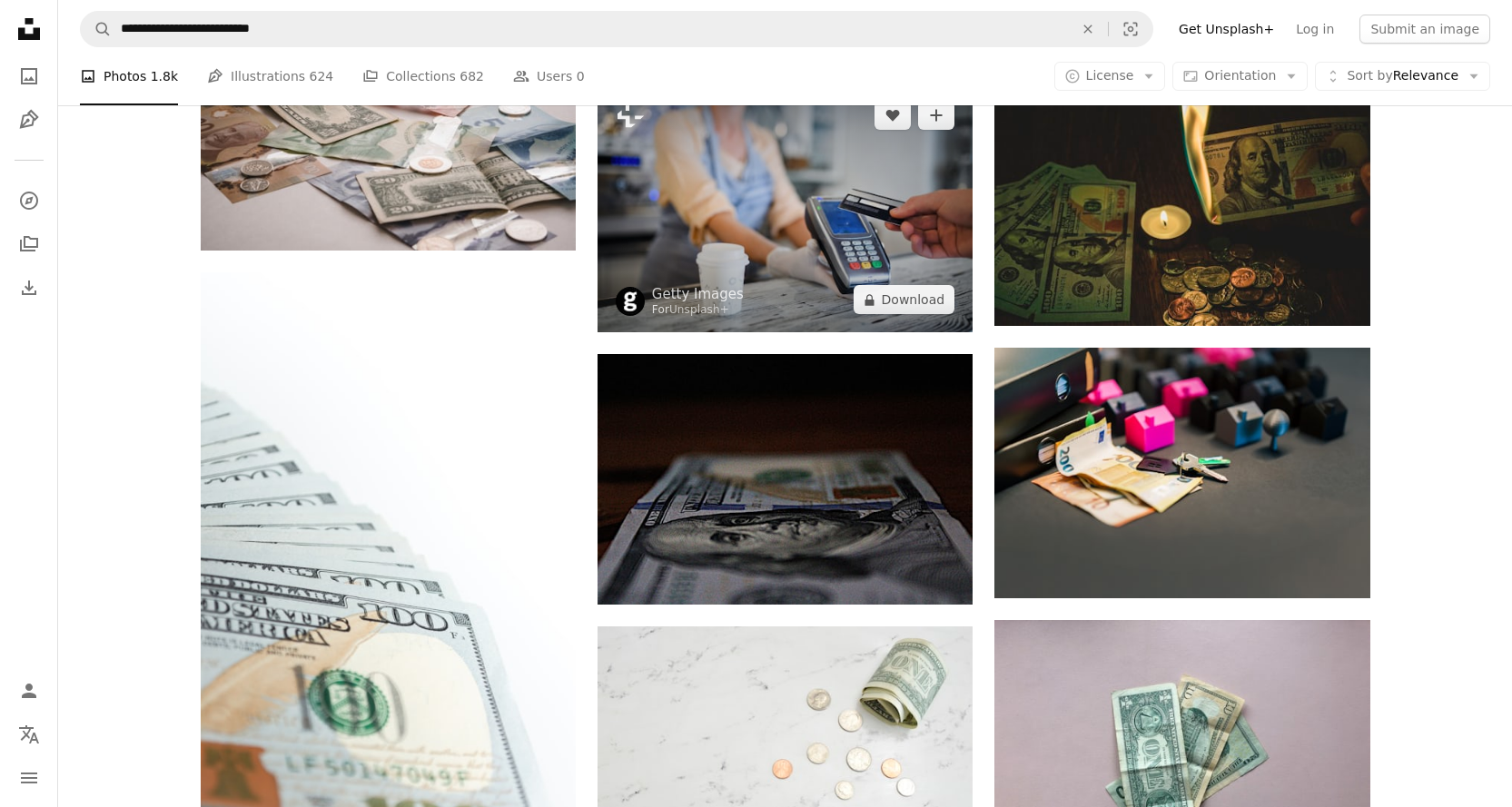
click at [825, 240] on img at bounding box center [785, 207] width 375 height 250
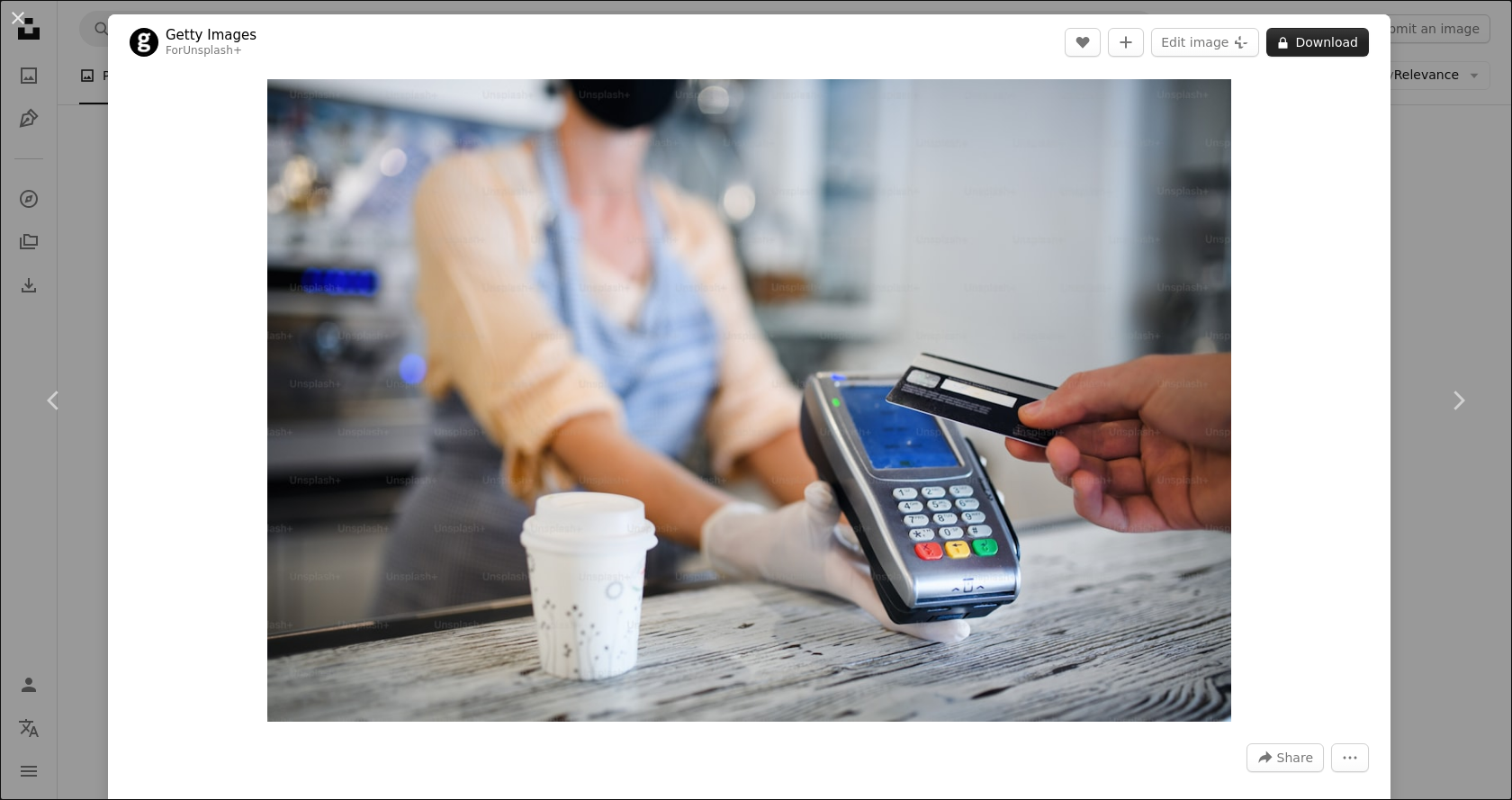
drag, startPoint x: 724, startPoint y: 345, endPoint x: 1321, endPoint y: 45, distance: 668.1
click at [1321, 45] on button "A lock Download" at bounding box center [1318, 42] width 103 height 29
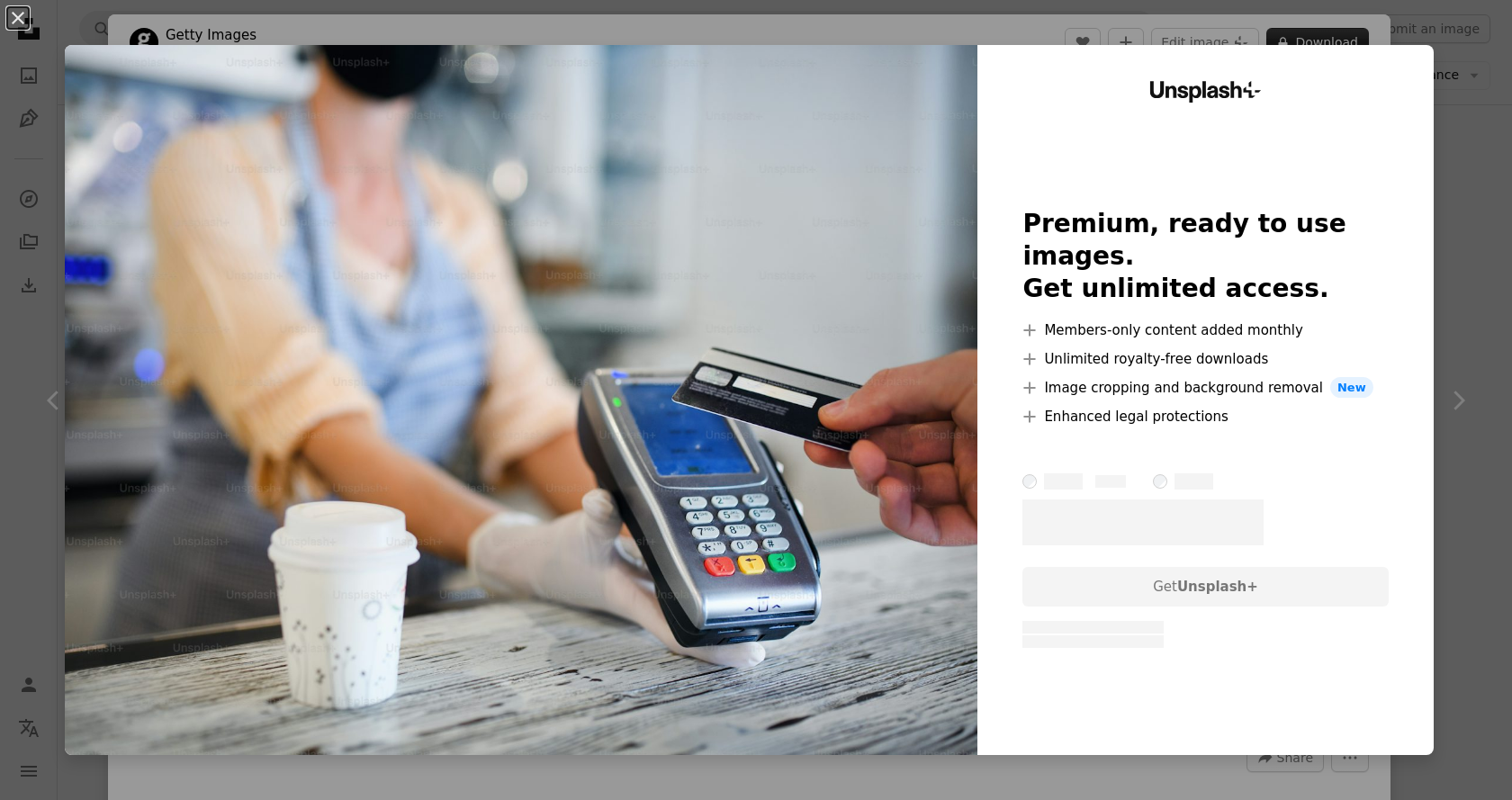
click at [1321, 45] on div "Unsplash+ Premium, ready to use images. Get unlimited access. A plus sign Membe…" at bounding box center [1206, 399] width 457 height 710
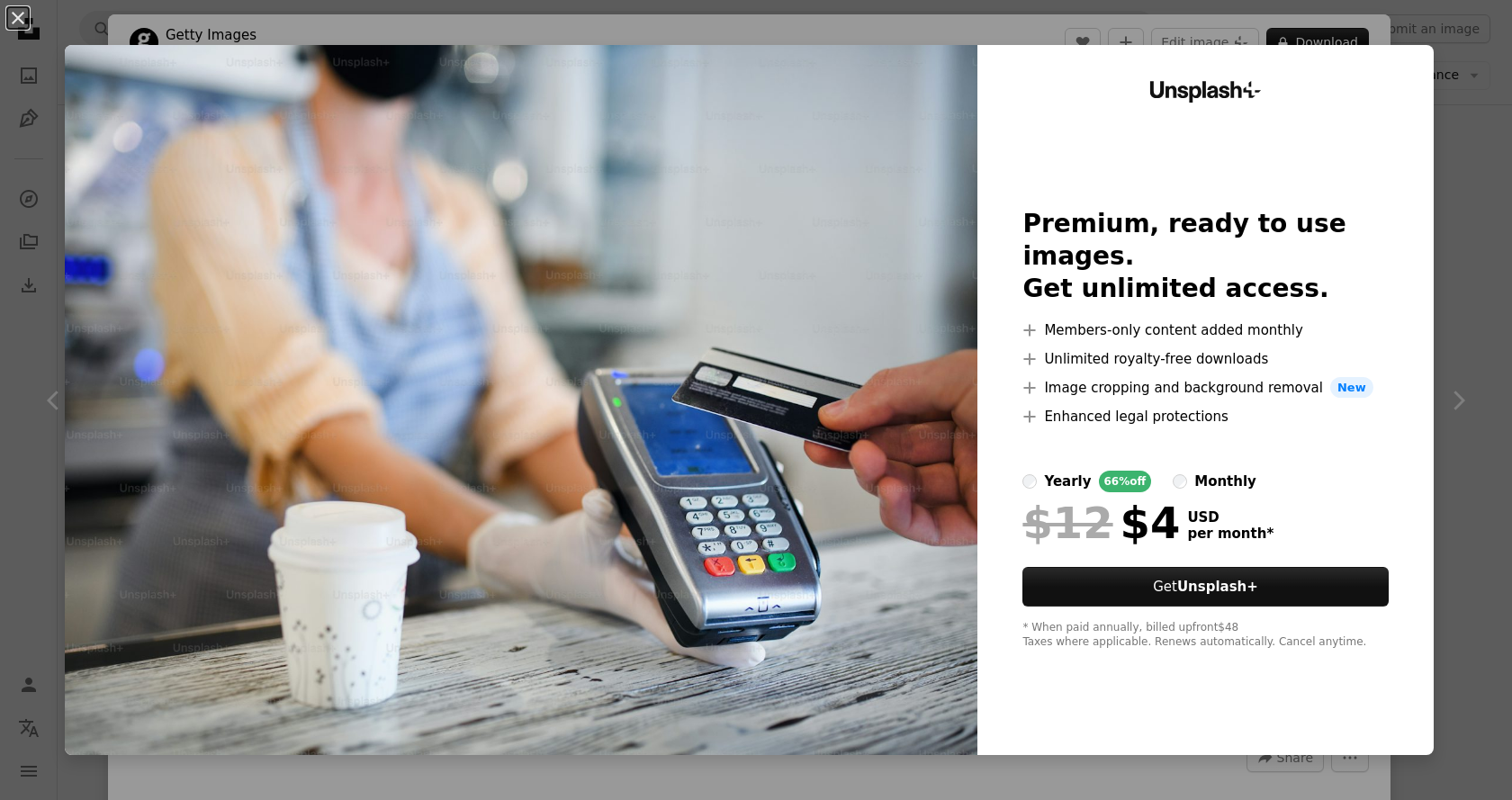
click at [1459, 359] on div "An X shape Unsplash+ Premium, ready to use images. Get unlimited access. A plus…" at bounding box center [756, 400] width 1512 height 800
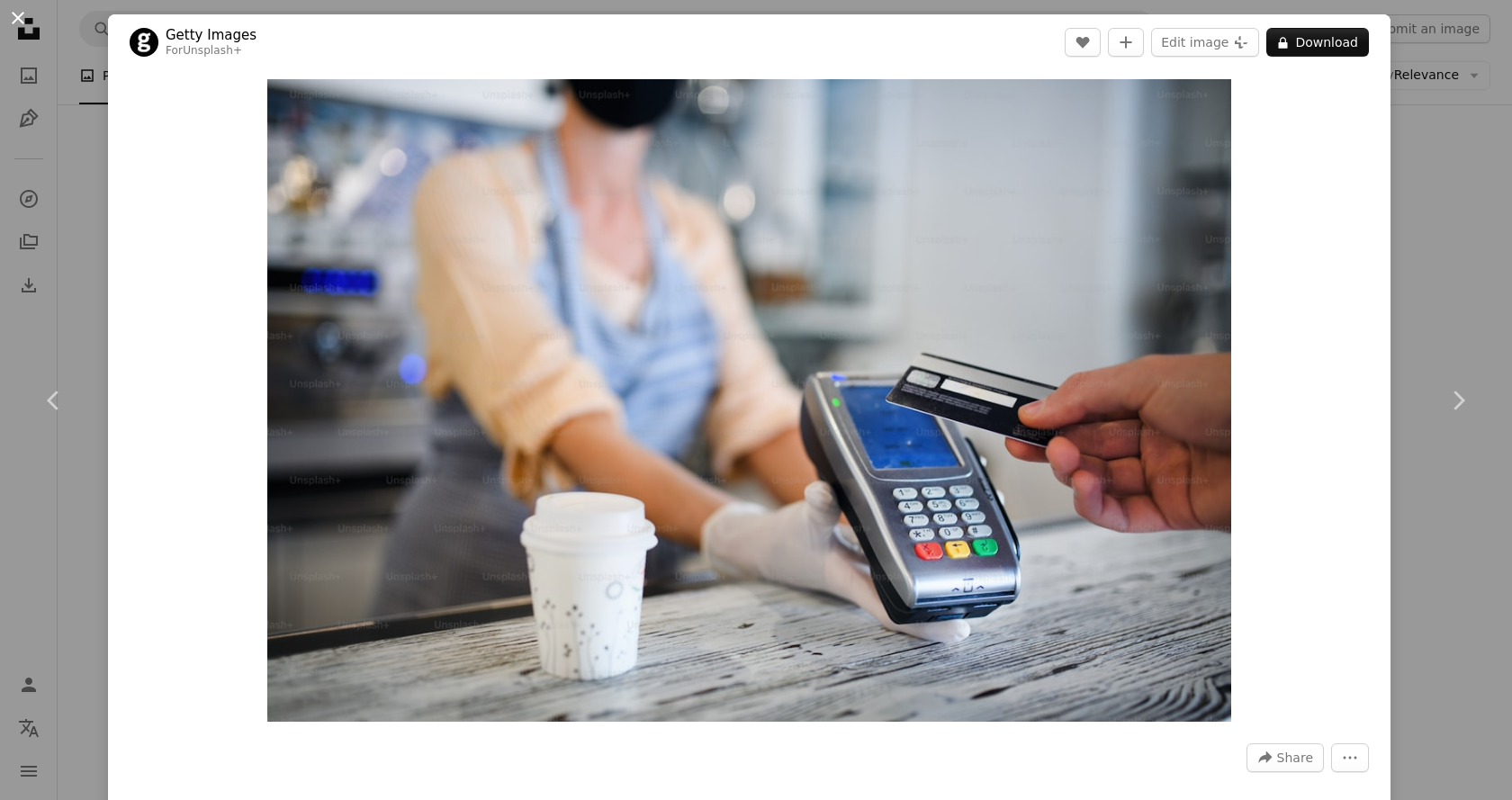
click at [16, 22] on button "An X shape" at bounding box center [18, 18] width 21 height 21
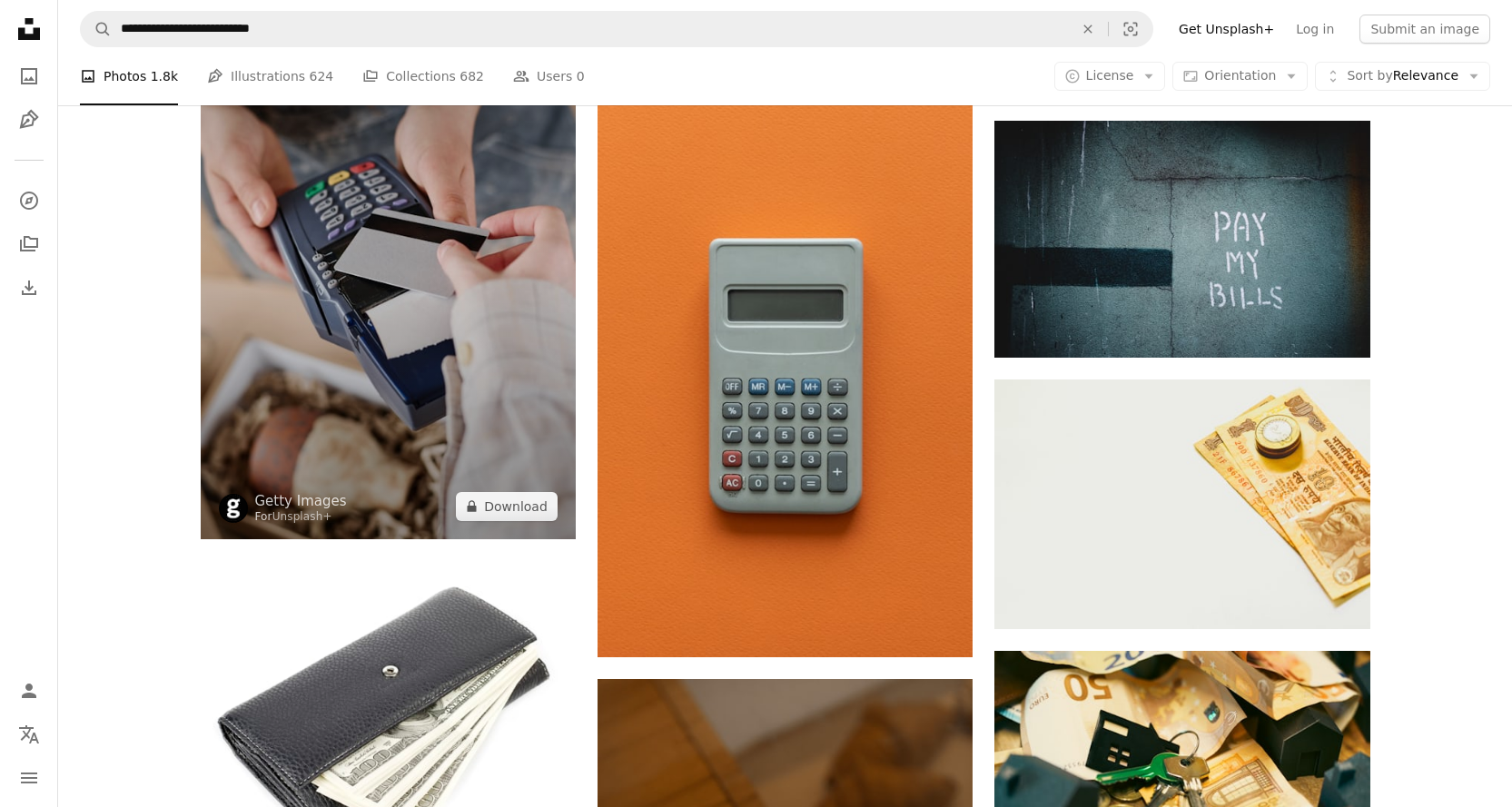
scroll to position [10533, 0]
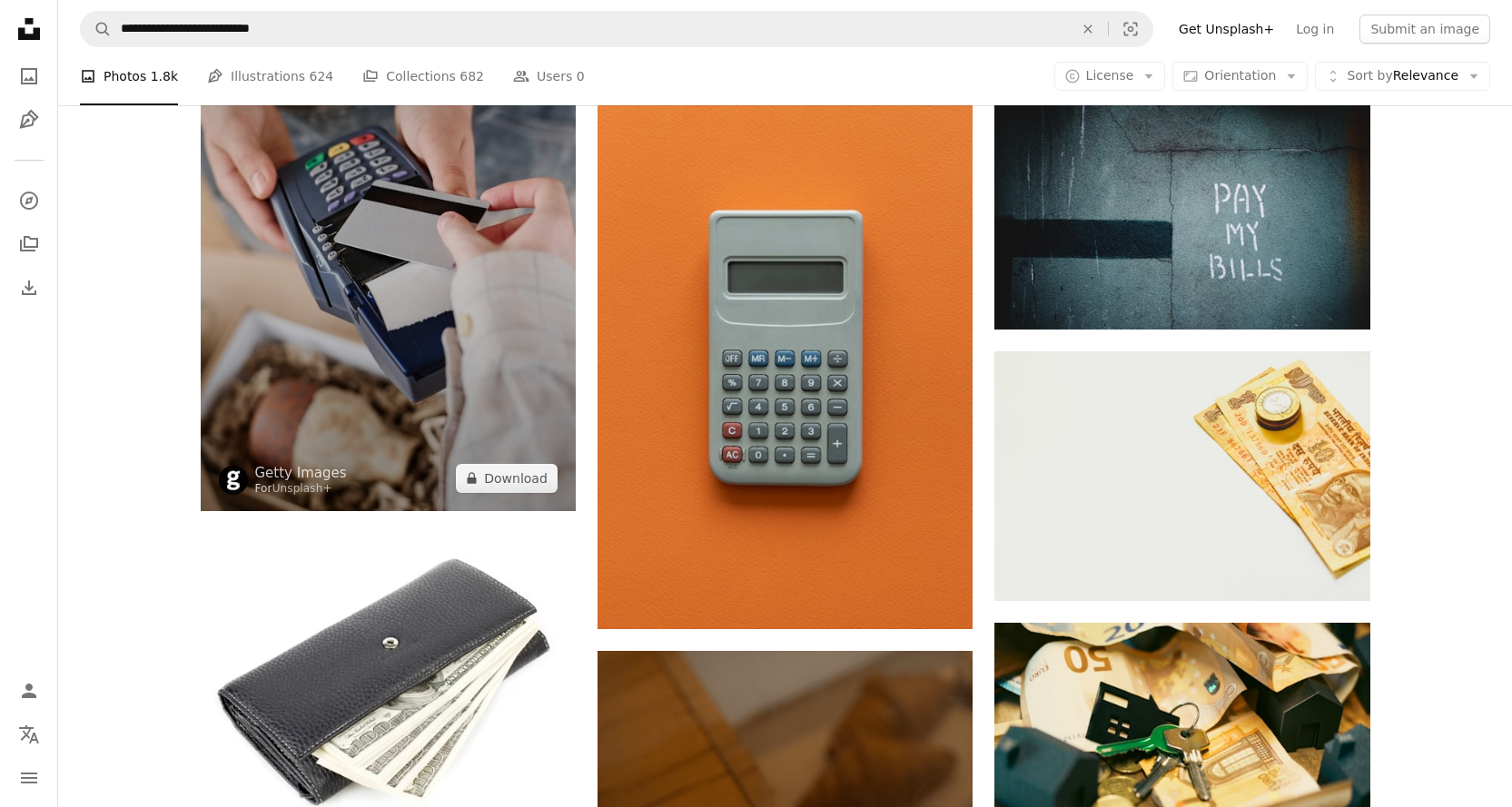
click at [433, 434] on img at bounding box center [388, 229] width 375 height 563
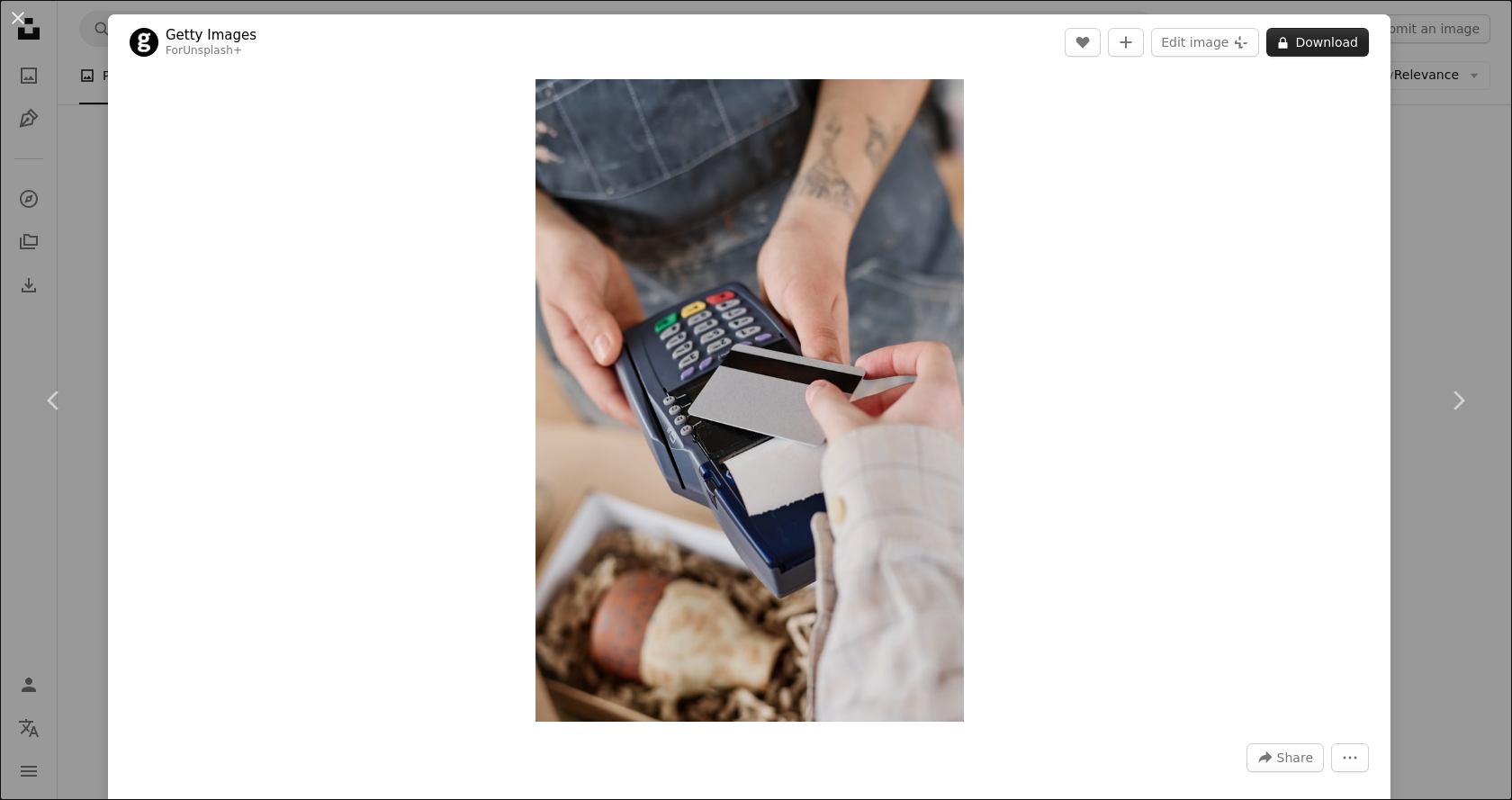
click at [1321, 49] on button "A lock Download" at bounding box center [1318, 42] width 103 height 29
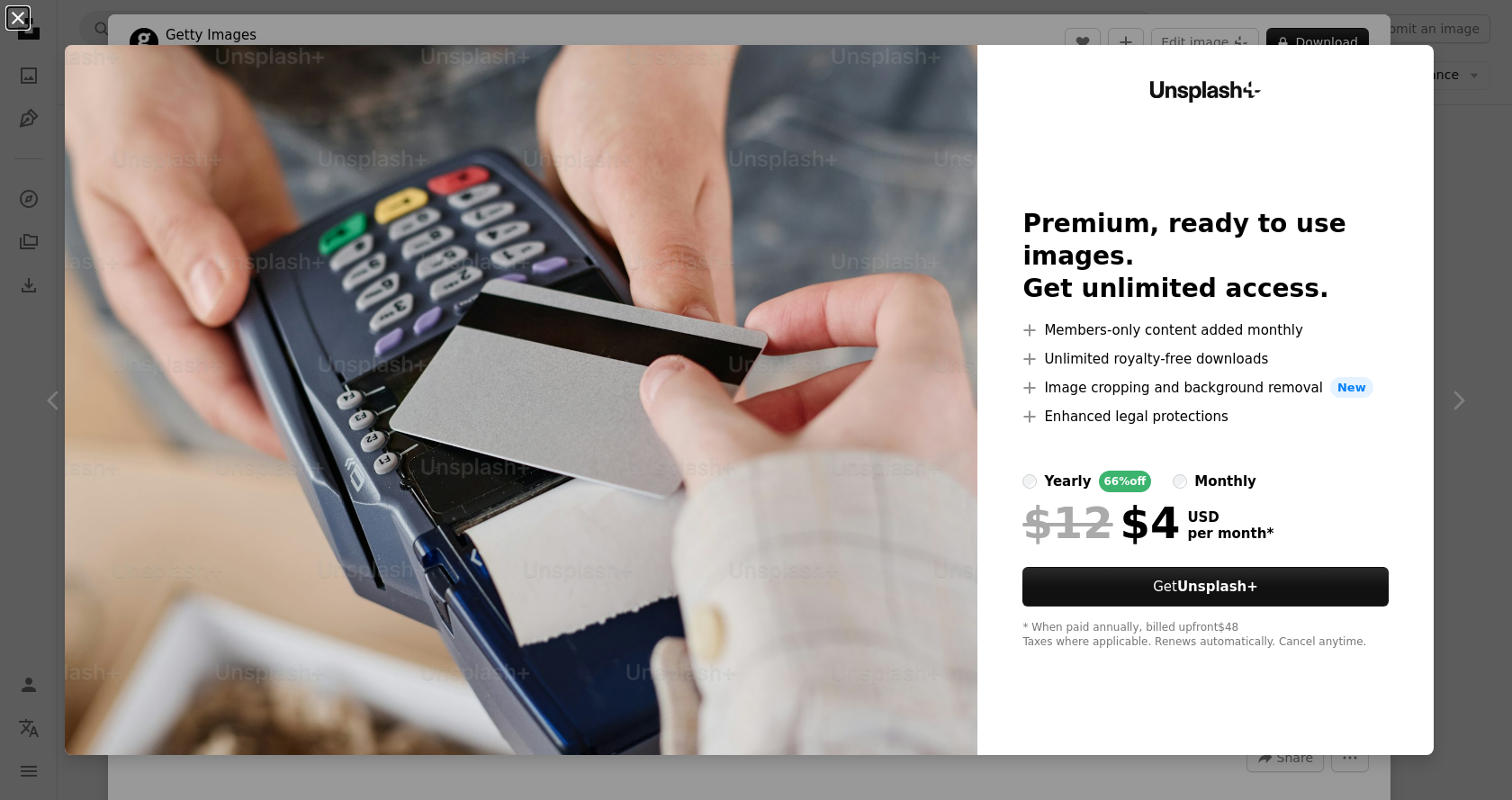
click at [19, 26] on button "An X shape" at bounding box center [18, 18] width 21 height 21
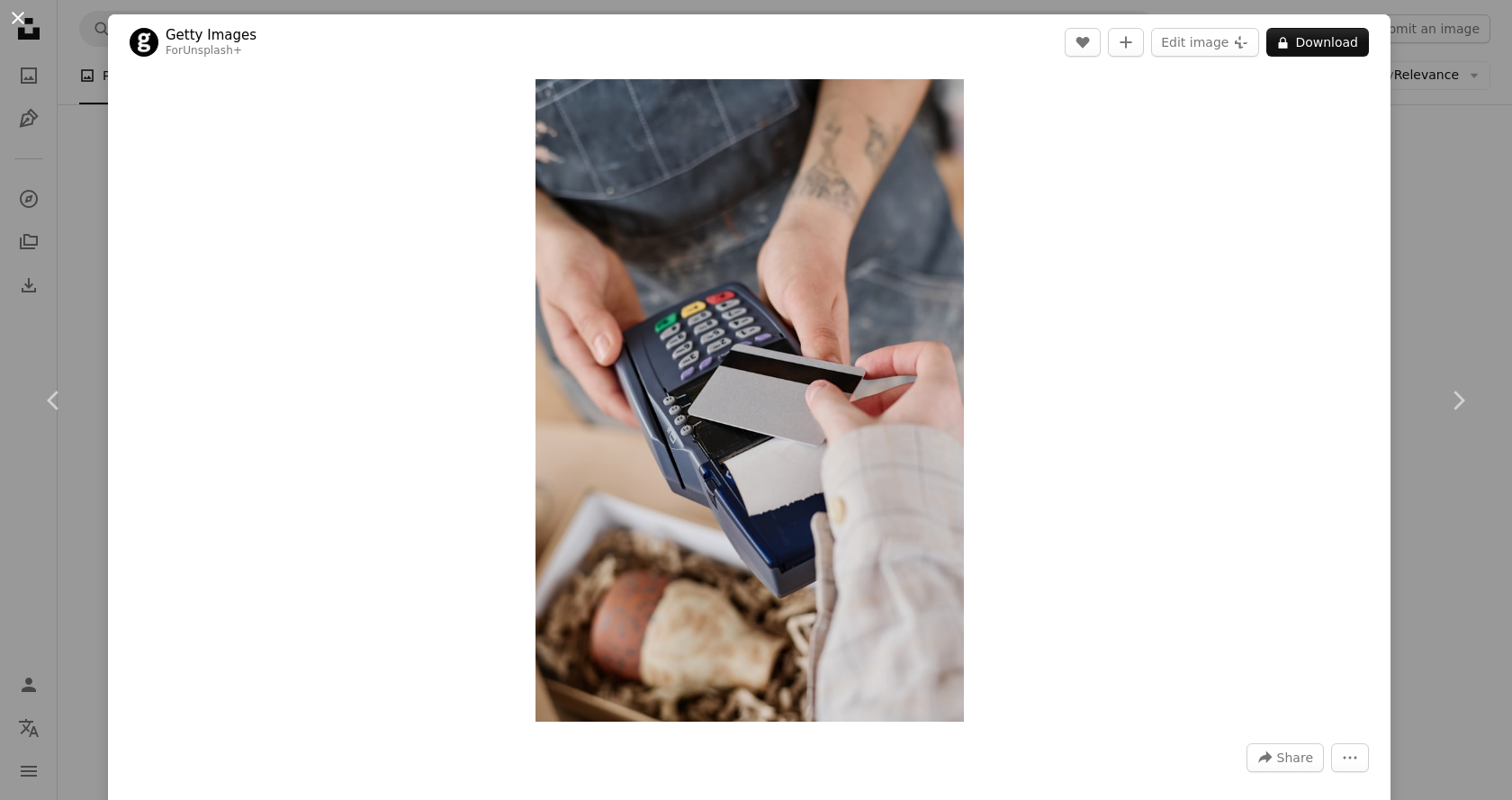
click at [8, 21] on button "An X shape" at bounding box center [18, 18] width 21 height 21
